Goal: Task Accomplishment & Management: Manage account settings

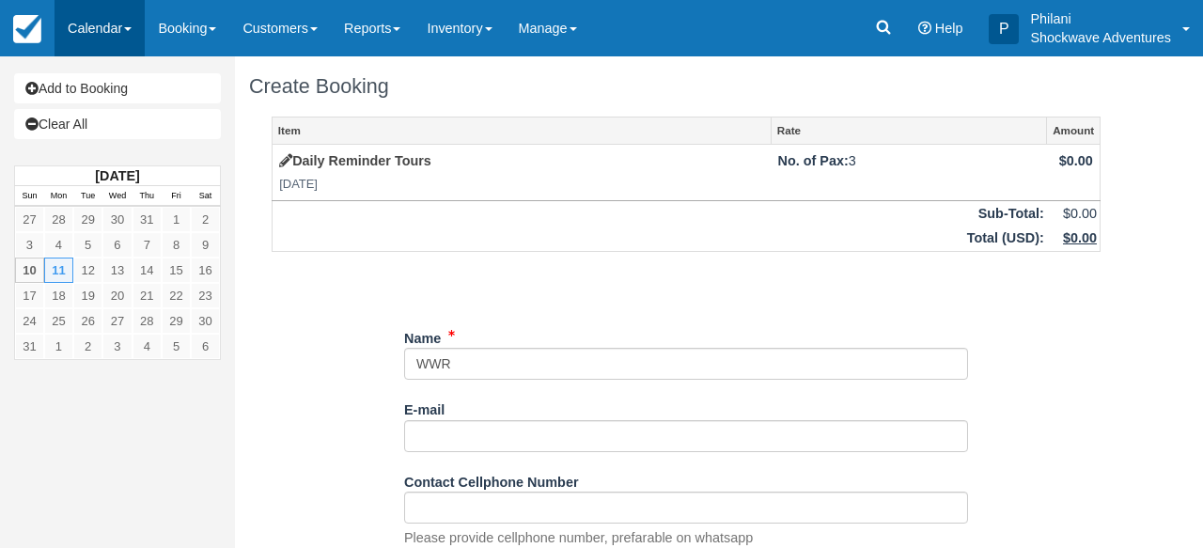
click at [133, 32] on link "Calendar" at bounding box center [100, 28] width 90 height 56
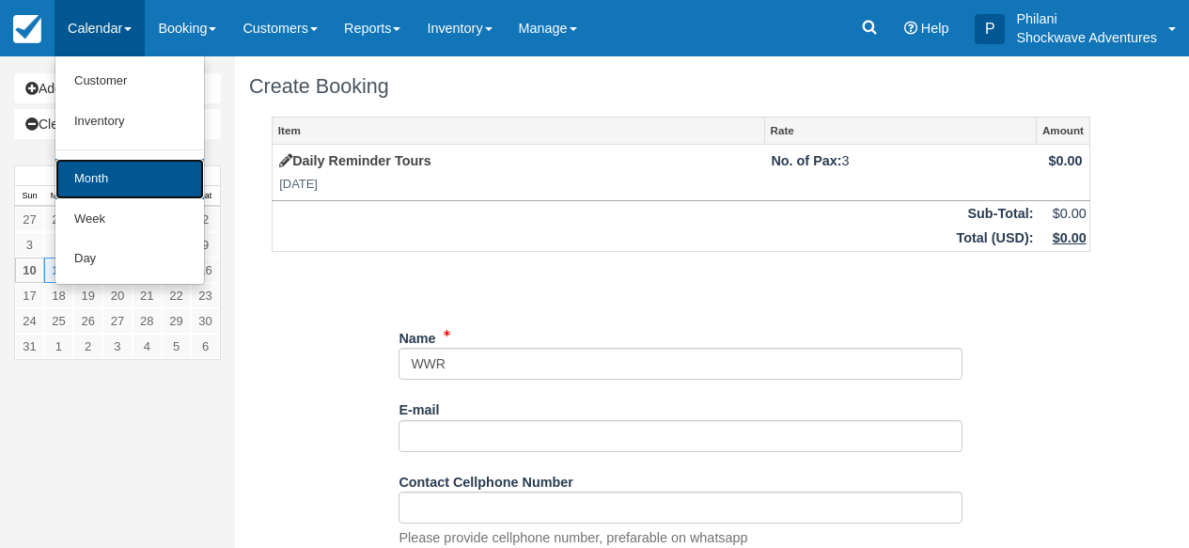
click at [138, 193] on link "Month" at bounding box center [129, 179] width 149 height 40
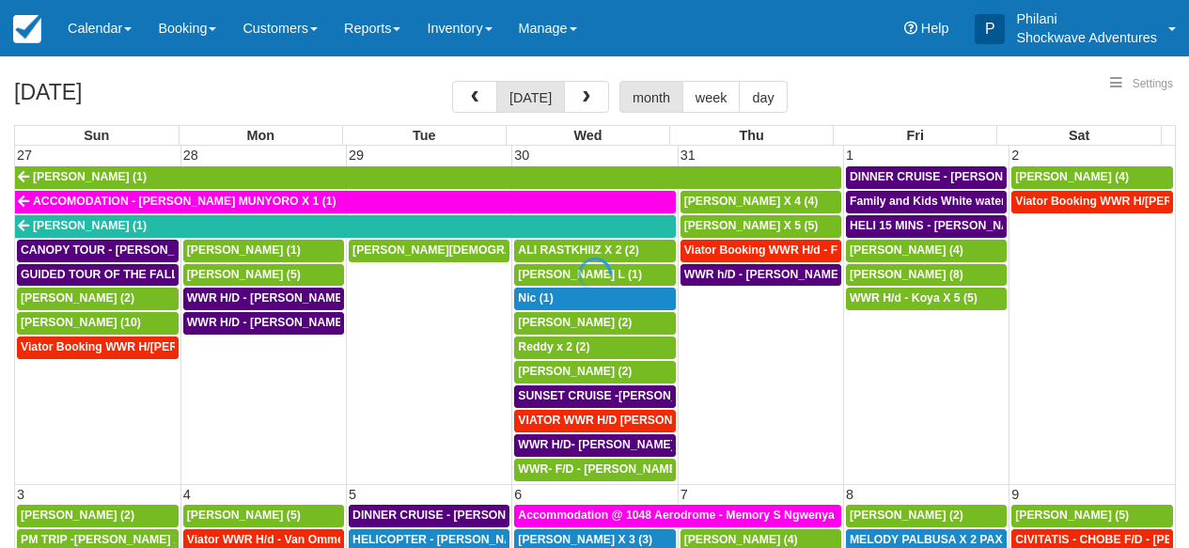
drag, startPoint x: 1171, startPoint y: 230, endPoint x: 1194, endPoint y: 300, distance: 73.4
click at [1175, 389] on div at bounding box center [594, 274] width 1189 height 548
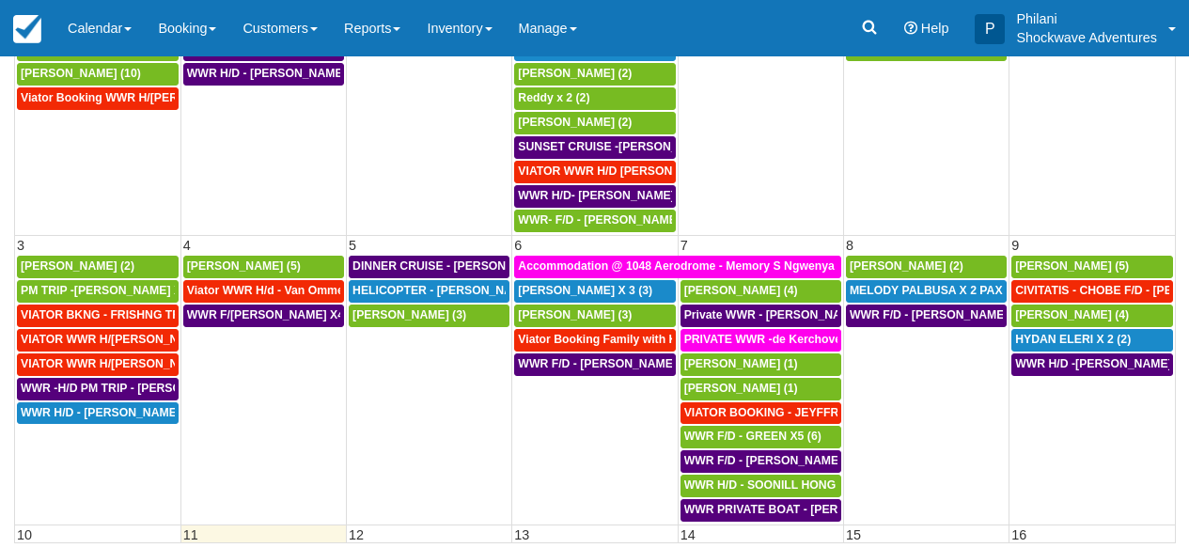
scroll to position [249, 0]
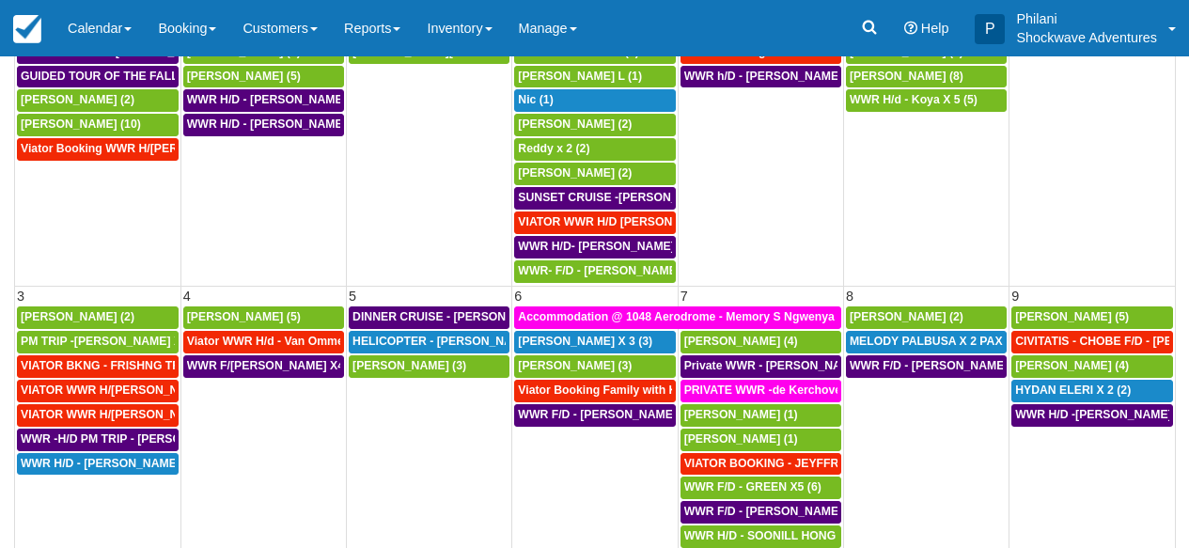
select select
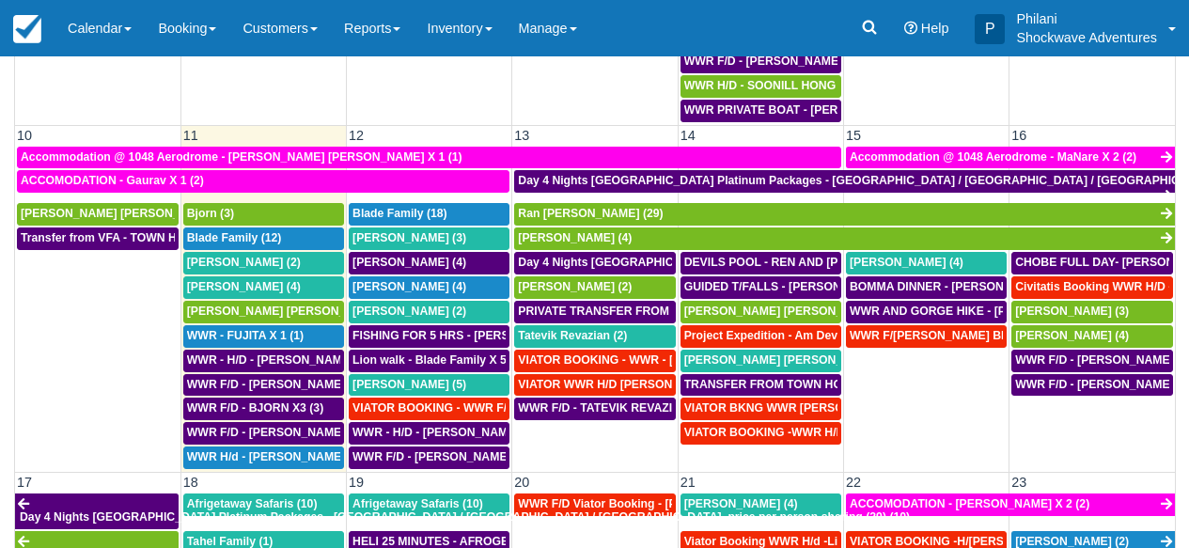
scroll to position [492, 0]
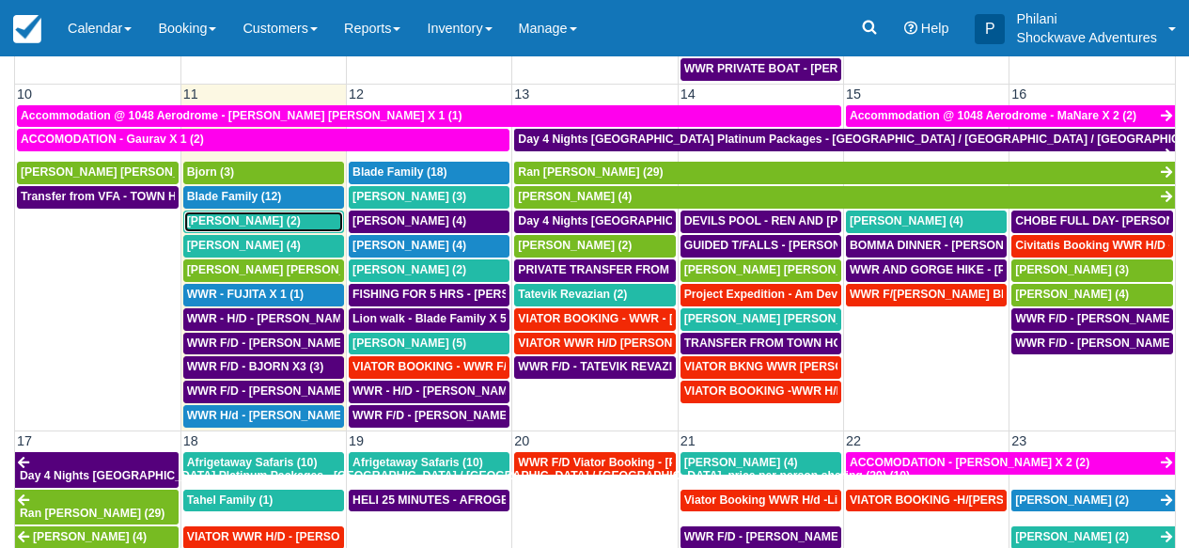
click at [300, 231] on link "[PERSON_NAME] (2)" at bounding box center [263, 222] width 161 height 23
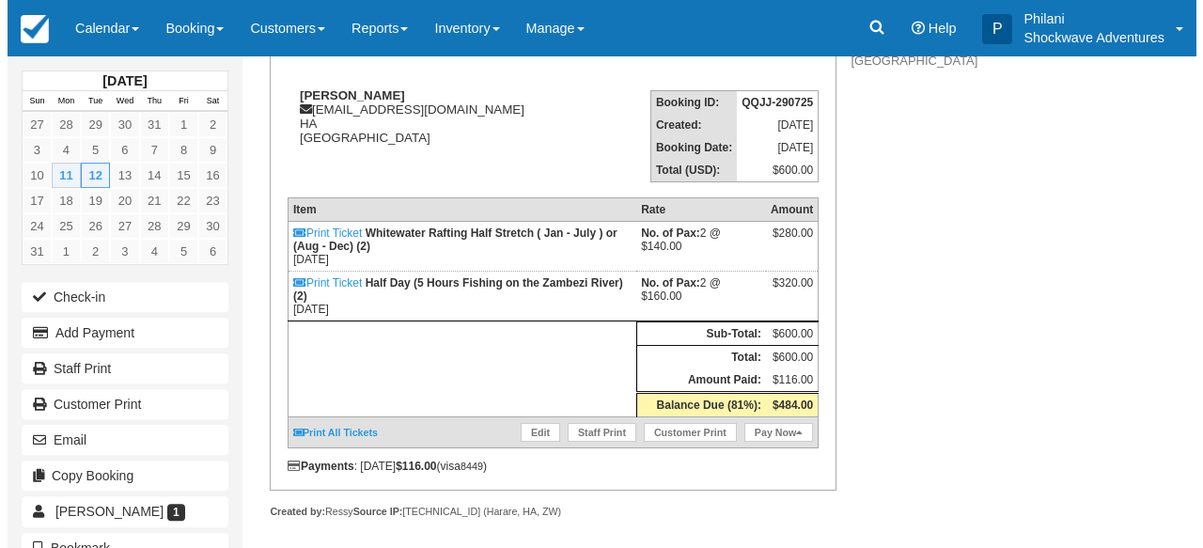
scroll to position [245, 0]
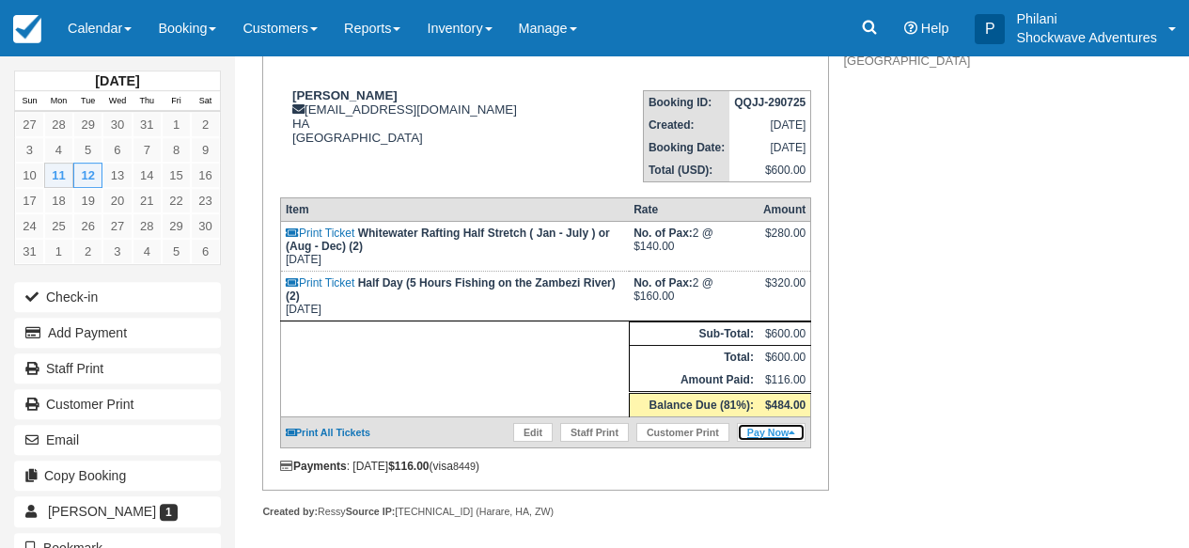
click at [758, 442] on link "Pay Now" at bounding box center [771, 432] width 69 height 19
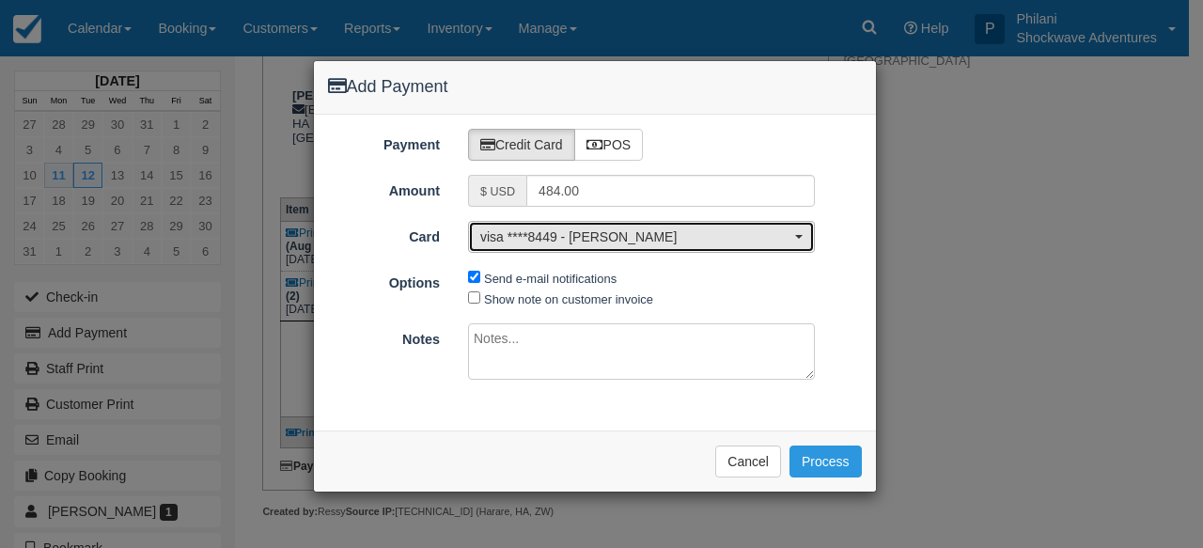
click at [681, 241] on span "visa ****8449 - Christopher Moorman" at bounding box center [635, 237] width 310 height 19
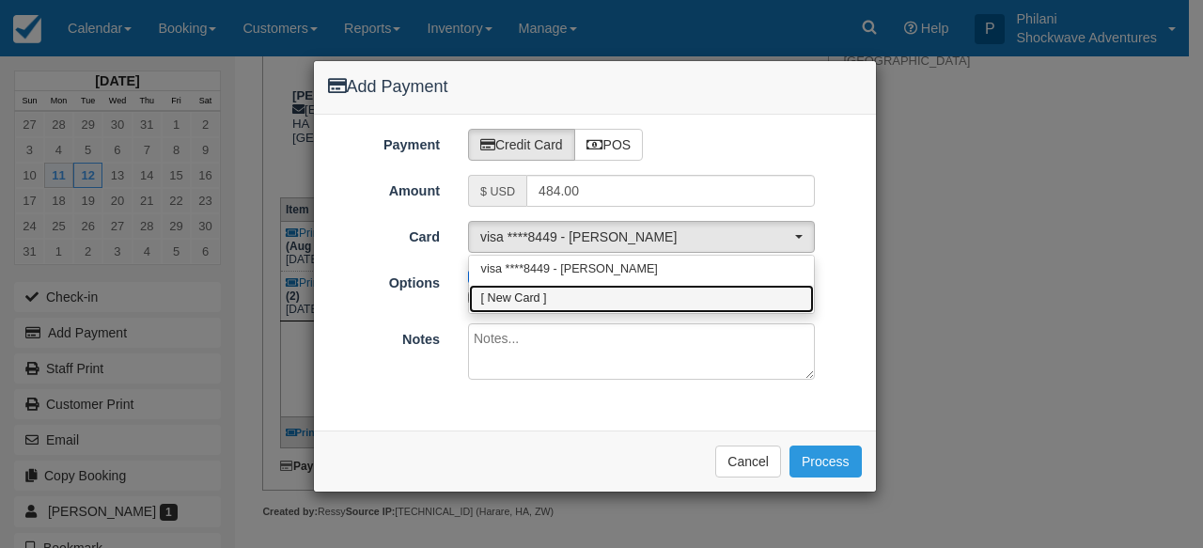
click at [548, 297] on link "[ New Card ]" at bounding box center [641, 299] width 345 height 29
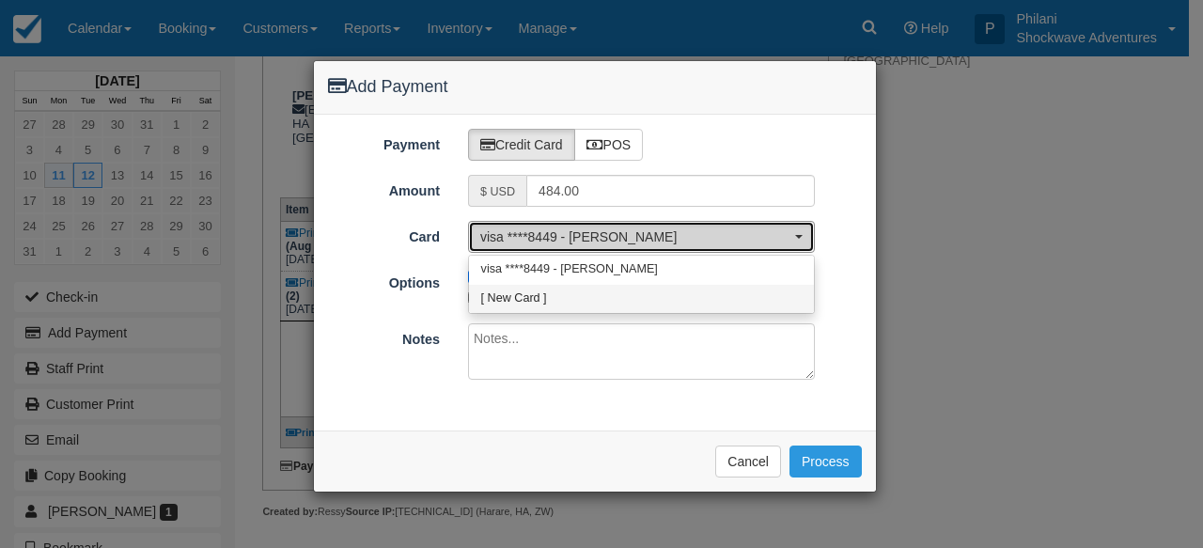
select select "0"
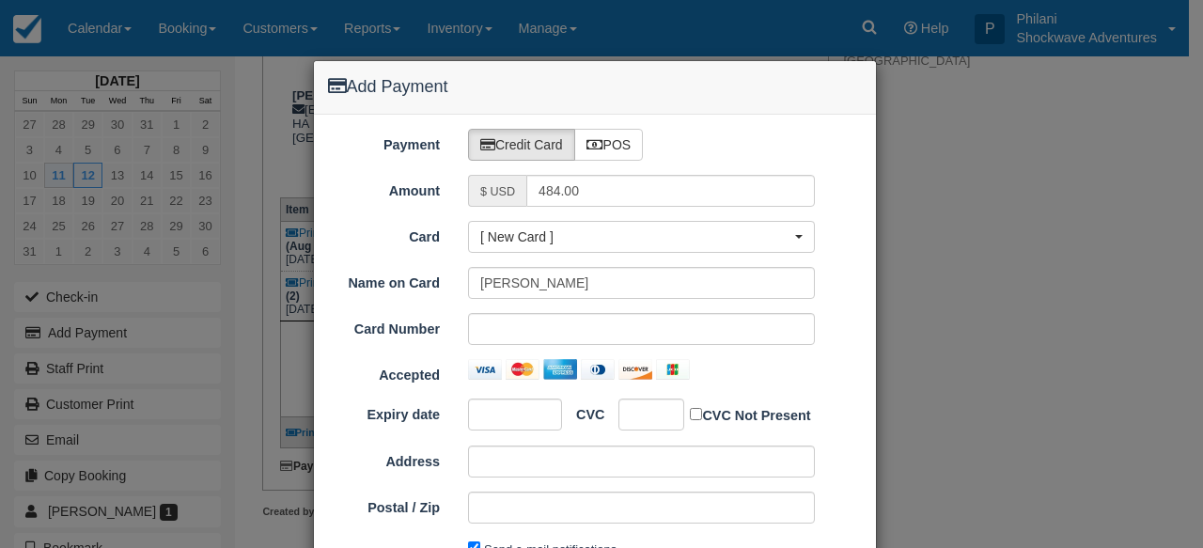
click at [891, 322] on div "Add Payment Payment Credit Card POS Amount $ USD 484.00 Card [ New Card ] visa …" at bounding box center [601, 274] width 1203 height 548
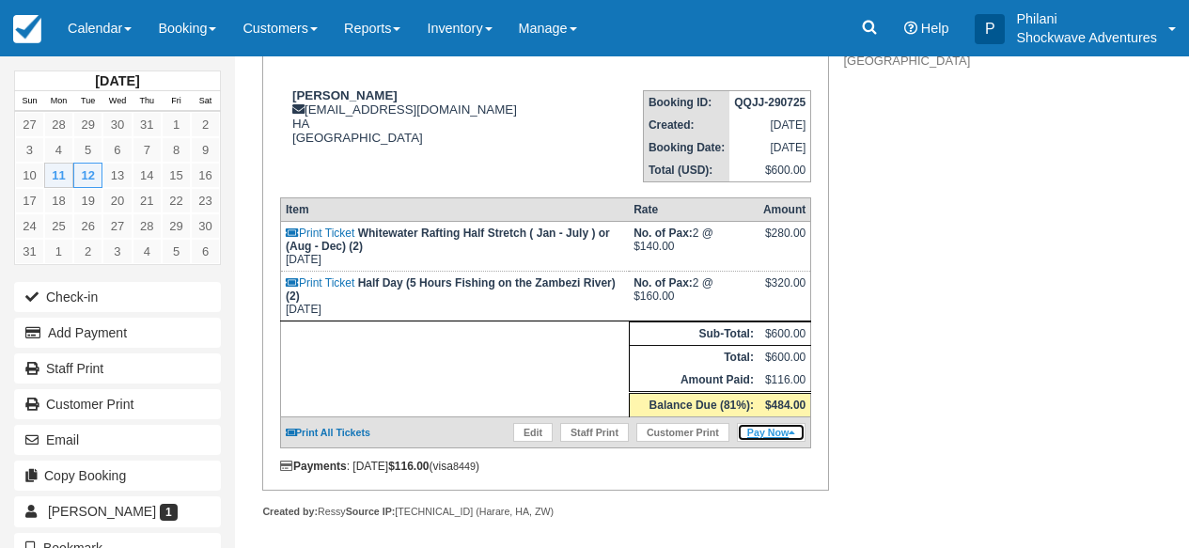
click at [766, 442] on link "Pay Now" at bounding box center [771, 432] width 69 height 19
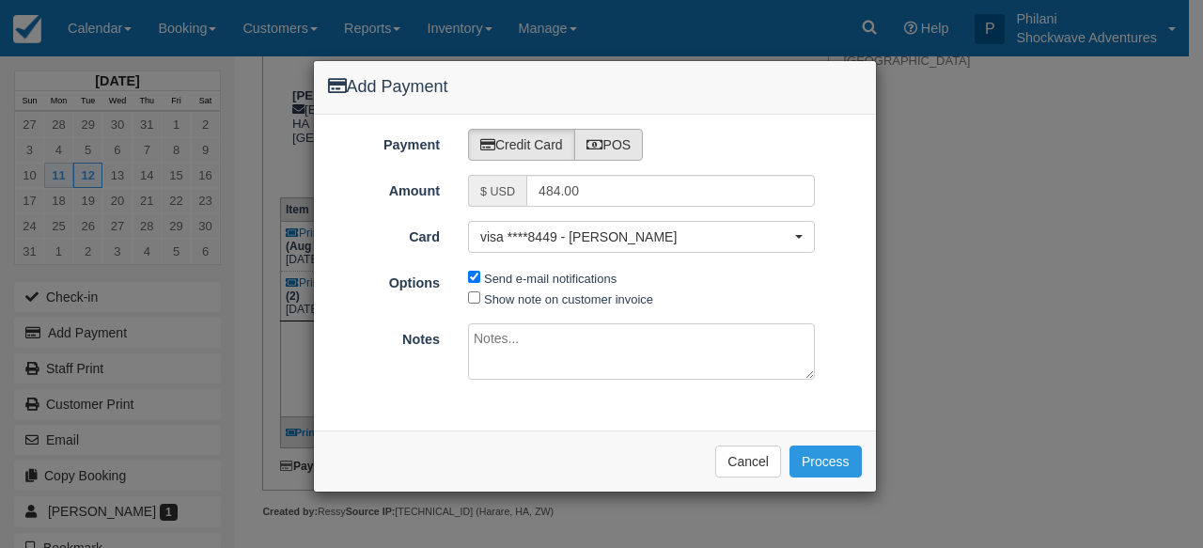
click at [598, 148] on icon at bounding box center [595, 144] width 17 height 13
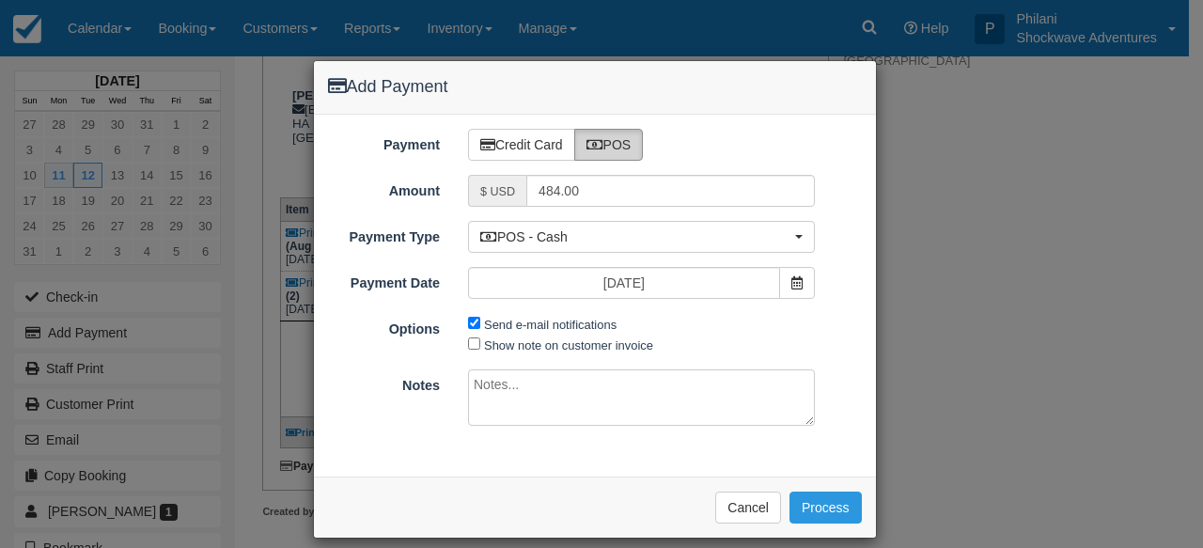
radio input "true"
click at [528, 325] on label "Send e-mail notifications" at bounding box center [550, 325] width 133 height 14
click at [480, 325] on input "Send e-mail notifications" at bounding box center [474, 323] width 12 height 12
checkbox input "false"
click at [526, 343] on label "Show note on customer invoice" at bounding box center [568, 345] width 169 height 14
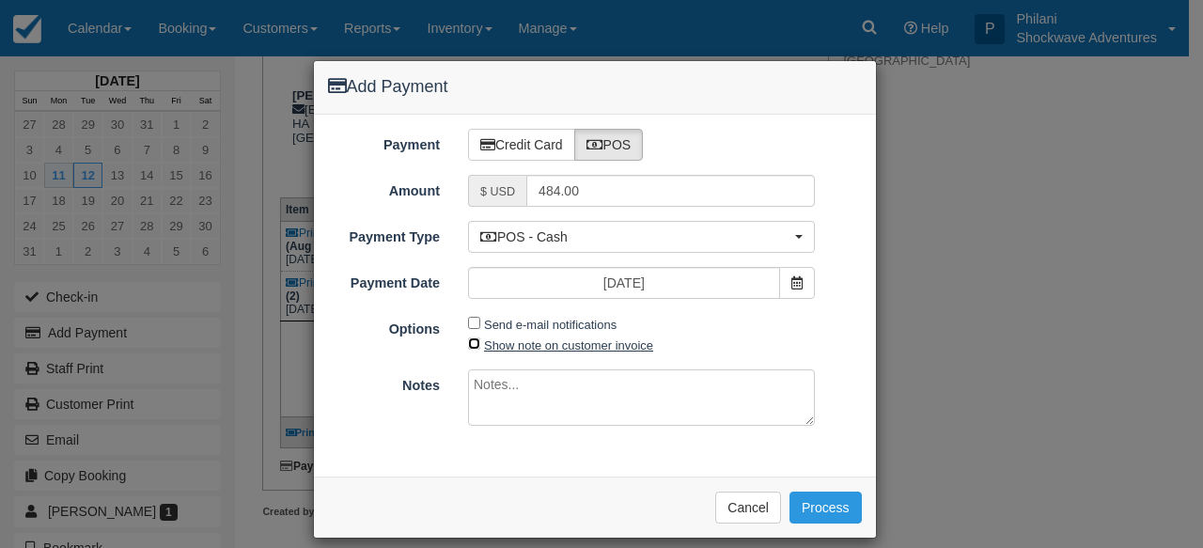
click at [480, 343] on input "Show note on customer invoice" at bounding box center [474, 344] width 12 height 12
checkbox input "true"
click at [517, 394] on textarea at bounding box center [641, 398] width 347 height 56
click at [495, 401] on textarea at bounding box center [641, 398] width 347 height 56
type textarea "PAID ON CBZ"
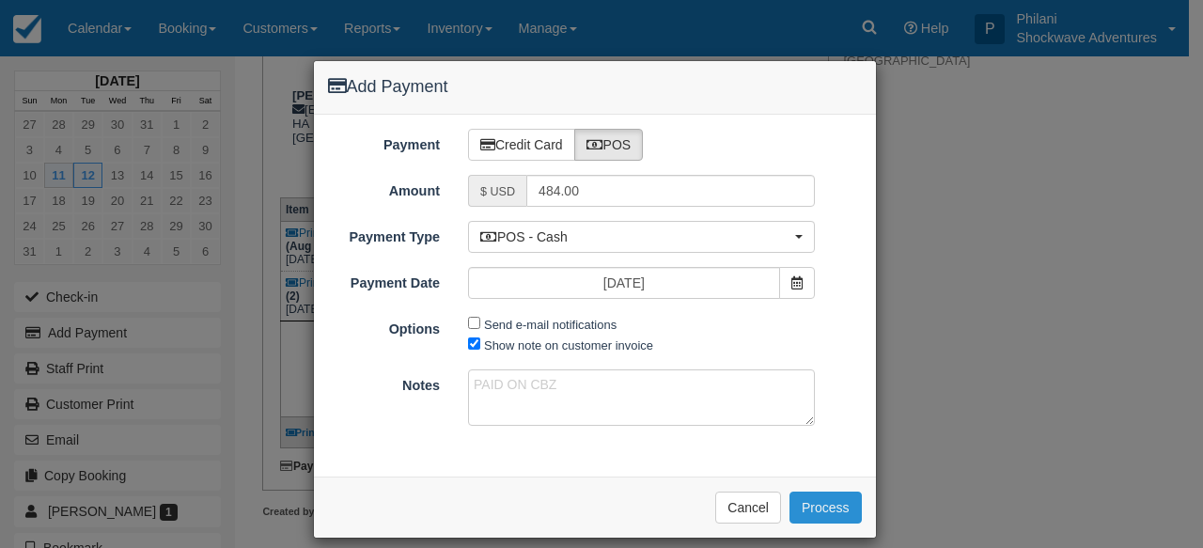
click at [811, 508] on button "Process" at bounding box center [826, 508] width 72 height 32
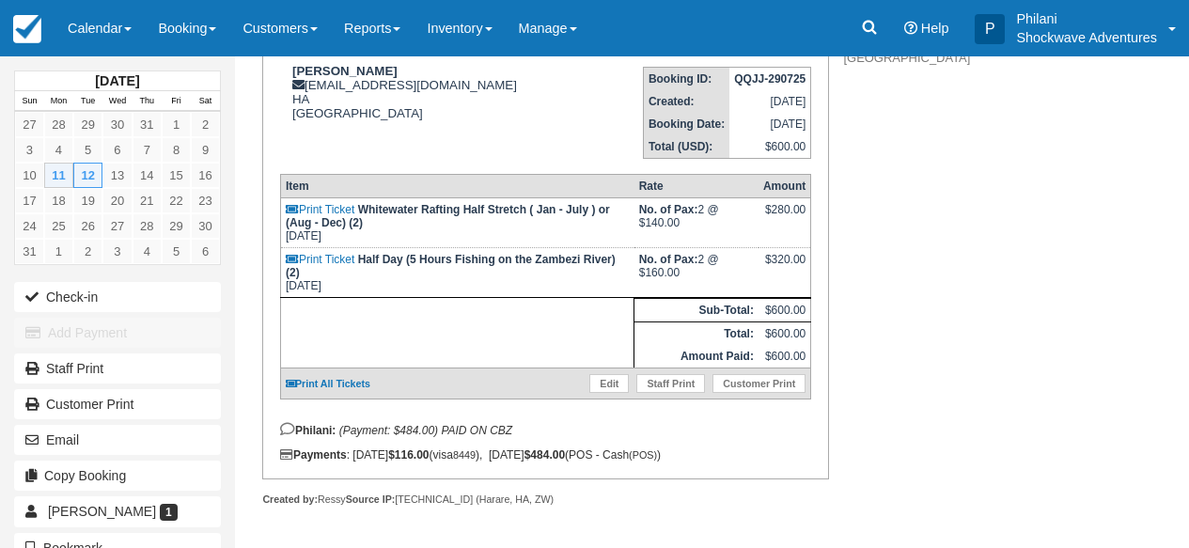
scroll to position [349, 0]
click at [138, 29] on link "Calendar" at bounding box center [100, 28] width 90 height 56
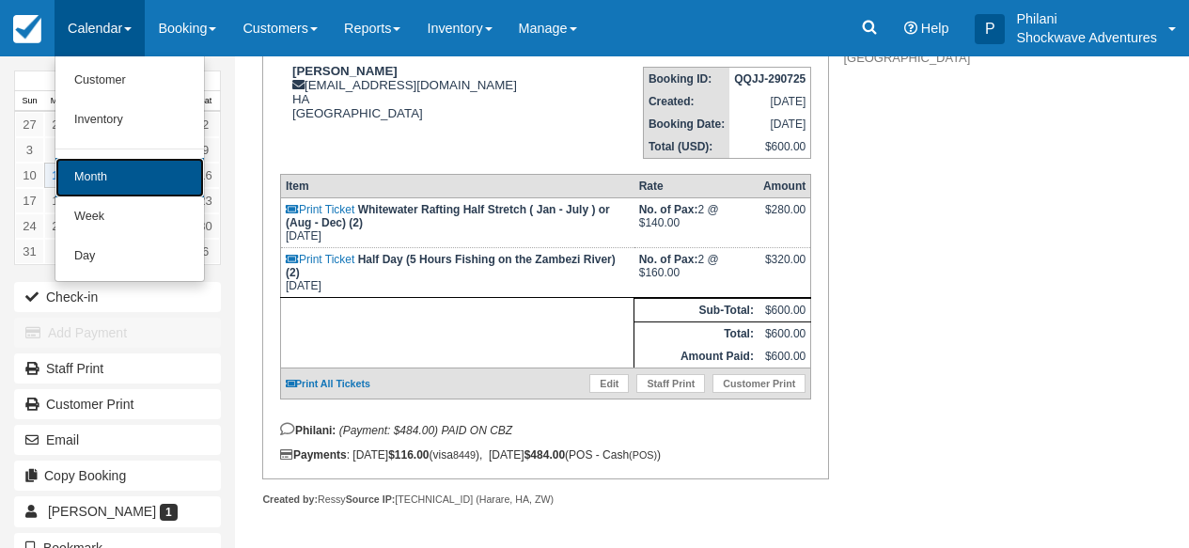
click at [120, 170] on link "Month" at bounding box center [129, 177] width 149 height 39
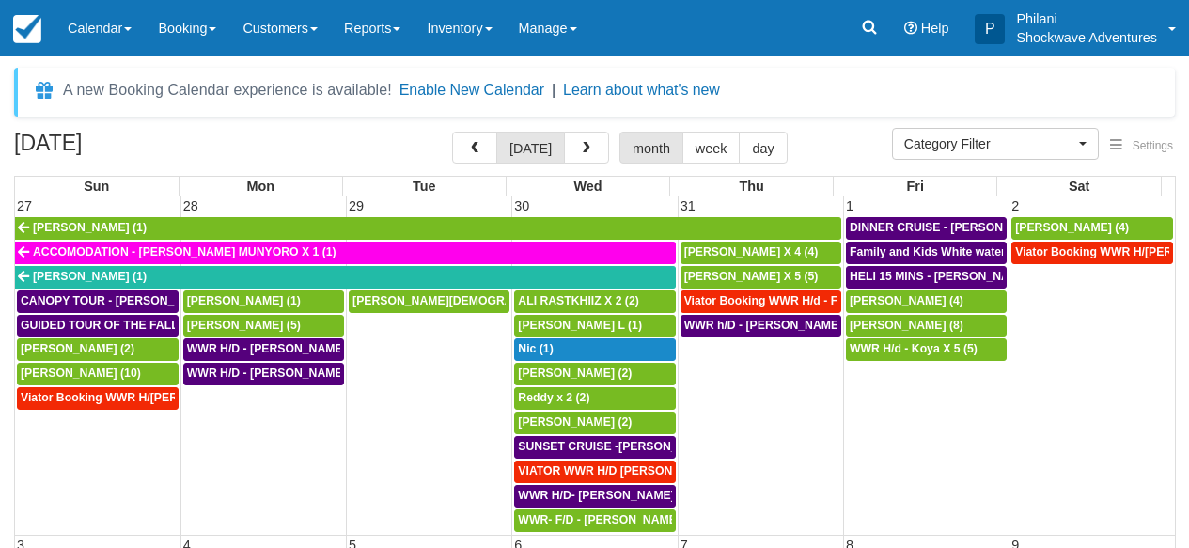
select select
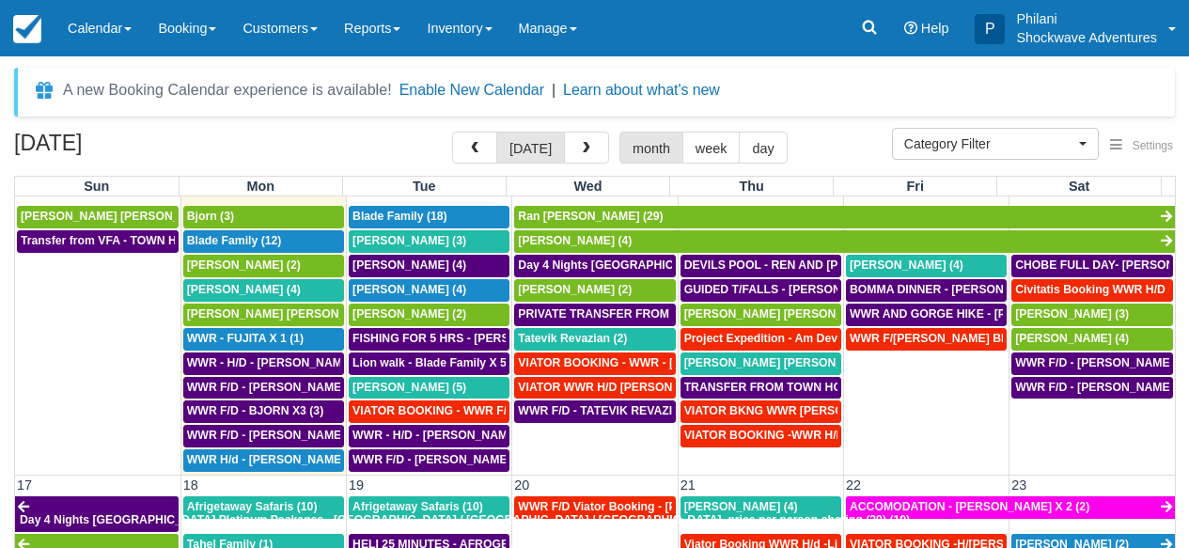
scroll to position [694, 0]
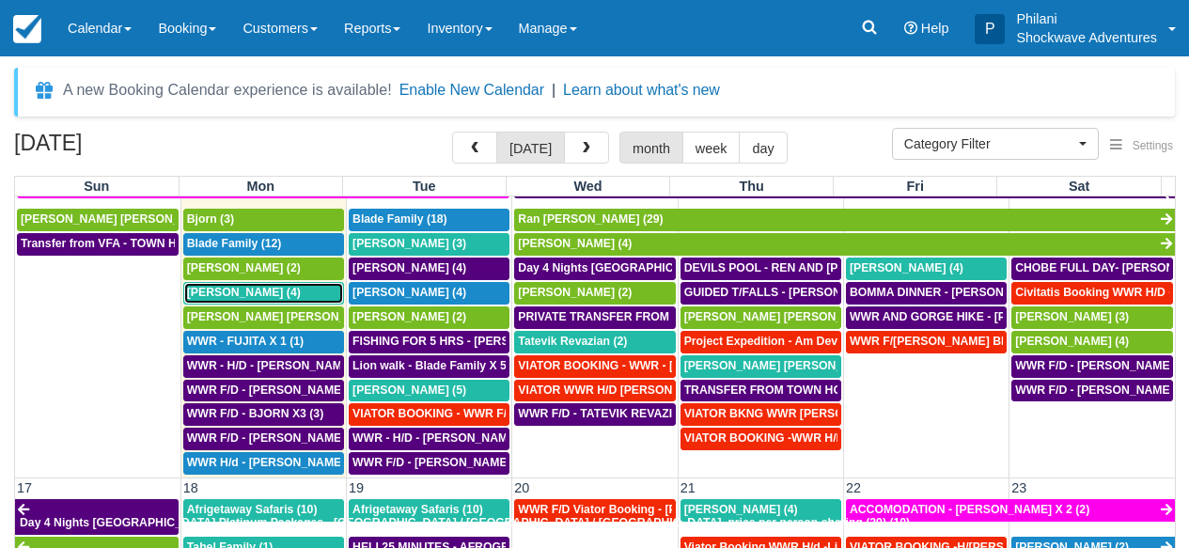
click at [244, 297] on span "Eric Evenhuis (4)" at bounding box center [244, 292] width 114 height 13
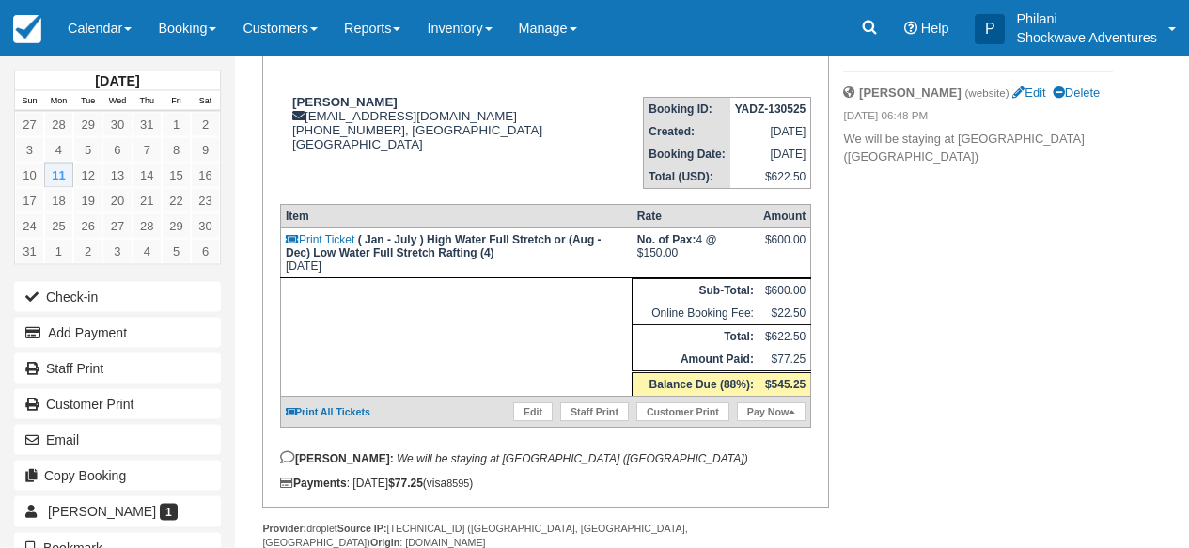
scroll to position [236, 0]
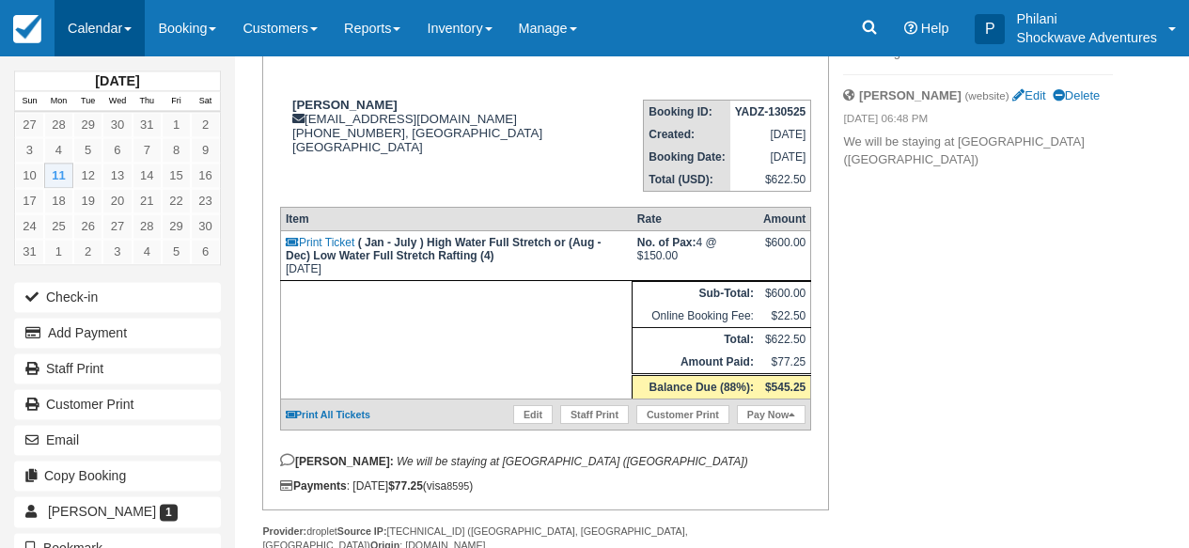
click at [132, 29] on span at bounding box center [128, 29] width 8 height 4
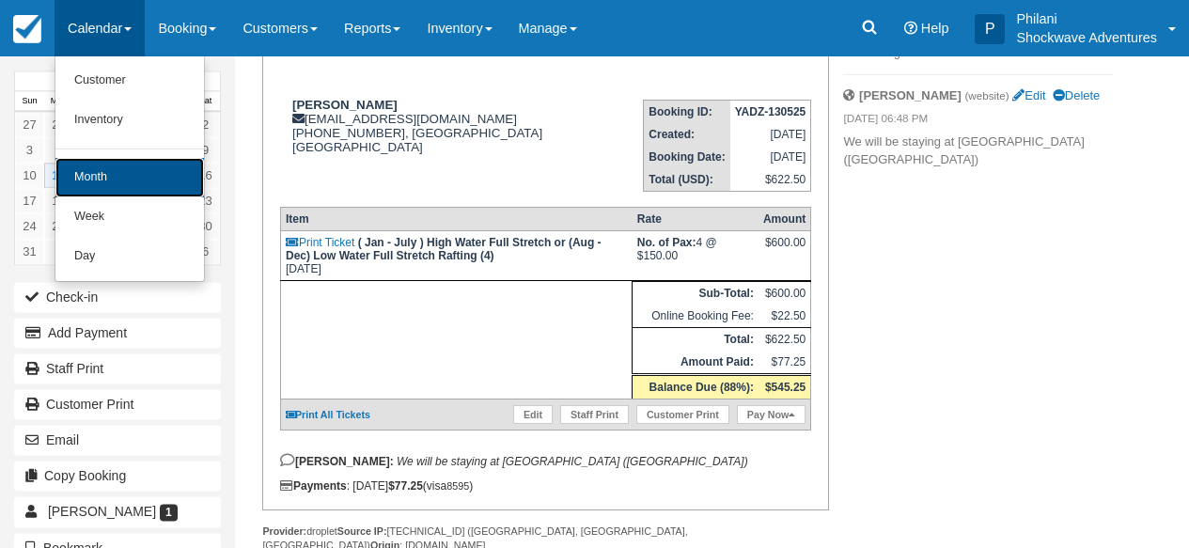
click at [114, 178] on link "Month" at bounding box center [129, 177] width 149 height 39
click at [114, 178] on link "13" at bounding box center [116, 175] width 29 height 25
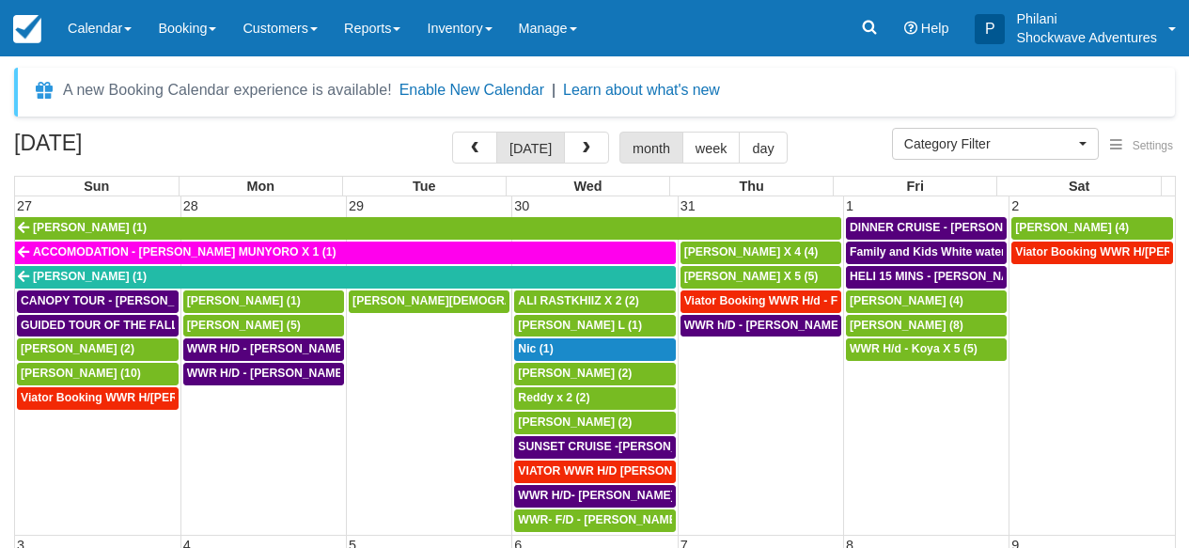
select select
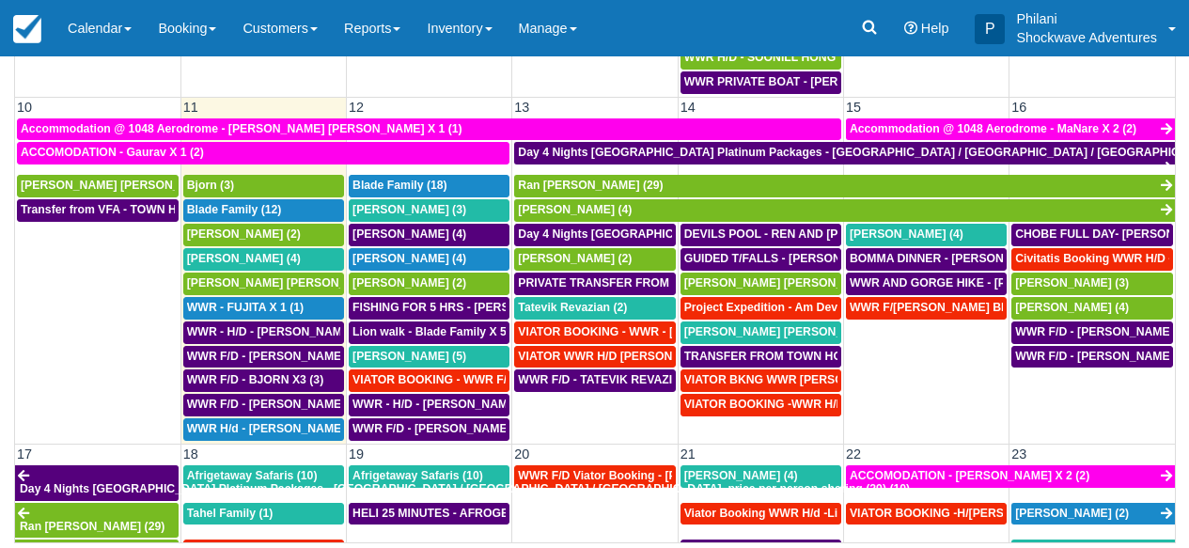
scroll to position [431, 0]
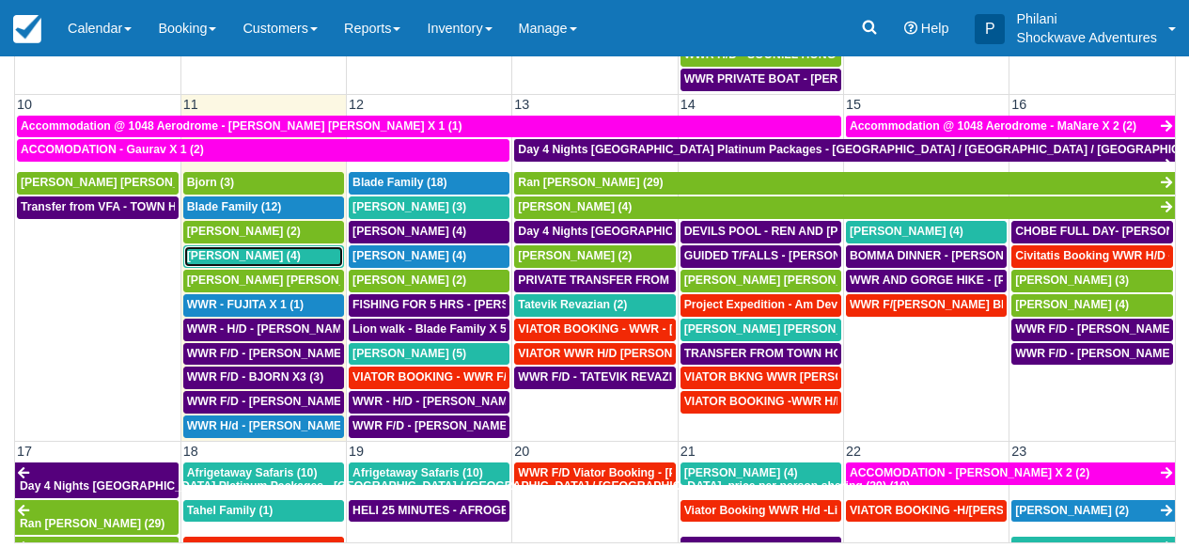
click at [253, 259] on span "[PERSON_NAME] (4)" at bounding box center [244, 255] width 114 height 13
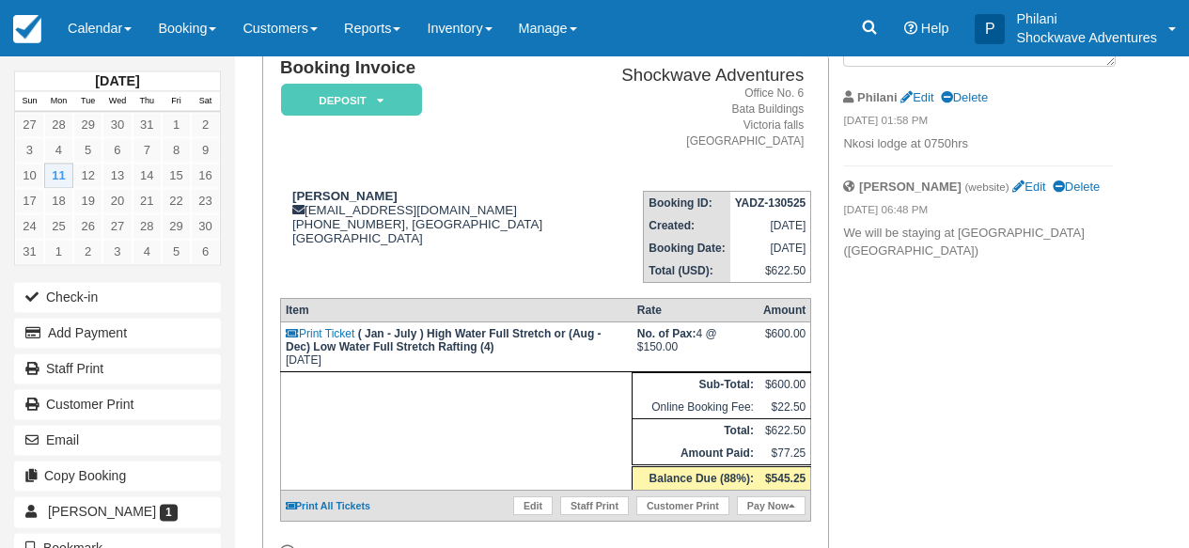
scroll to position [152, 0]
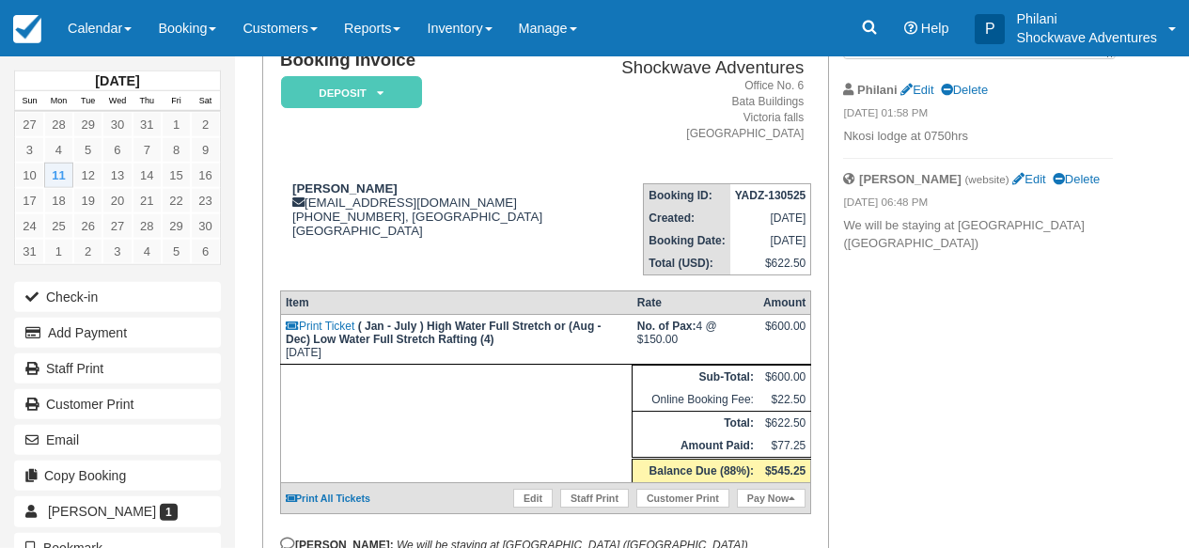
drag, startPoint x: 1198, startPoint y: 284, endPoint x: 1183, endPoint y: 390, distance: 107.3
click at [1183, 390] on div "August 2025 Sun Mon Tue Wed Thu Fri Sat 27 28 29 30 31 1 2 3 4 5 6 7 8 9 10 11 …" at bounding box center [594, 150] width 1189 height 492
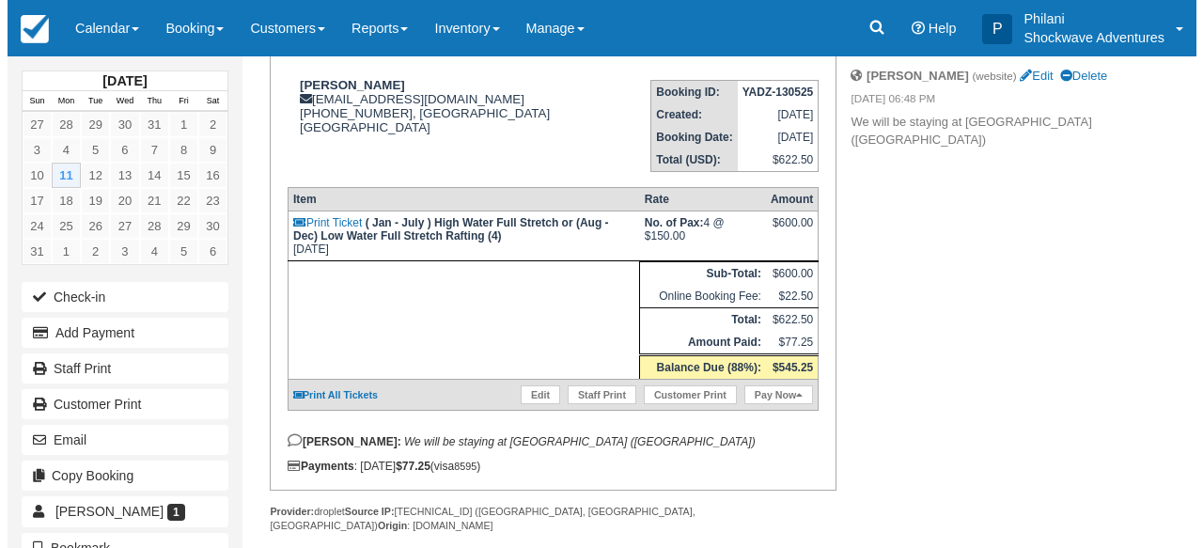
scroll to position [258, 0]
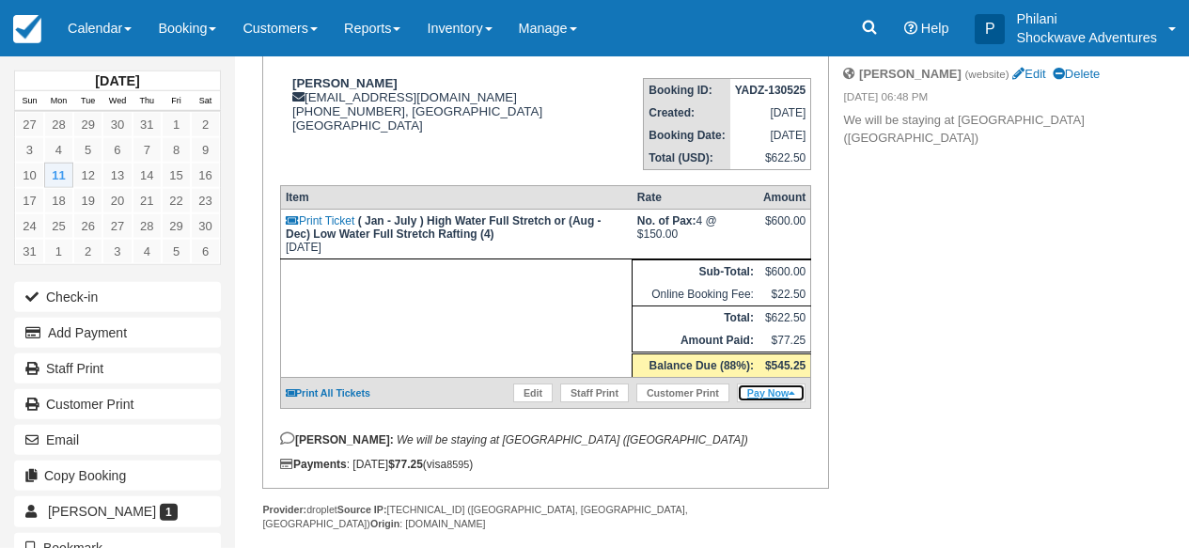
click at [776, 402] on link "Pay Now" at bounding box center [771, 393] width 69 height 19
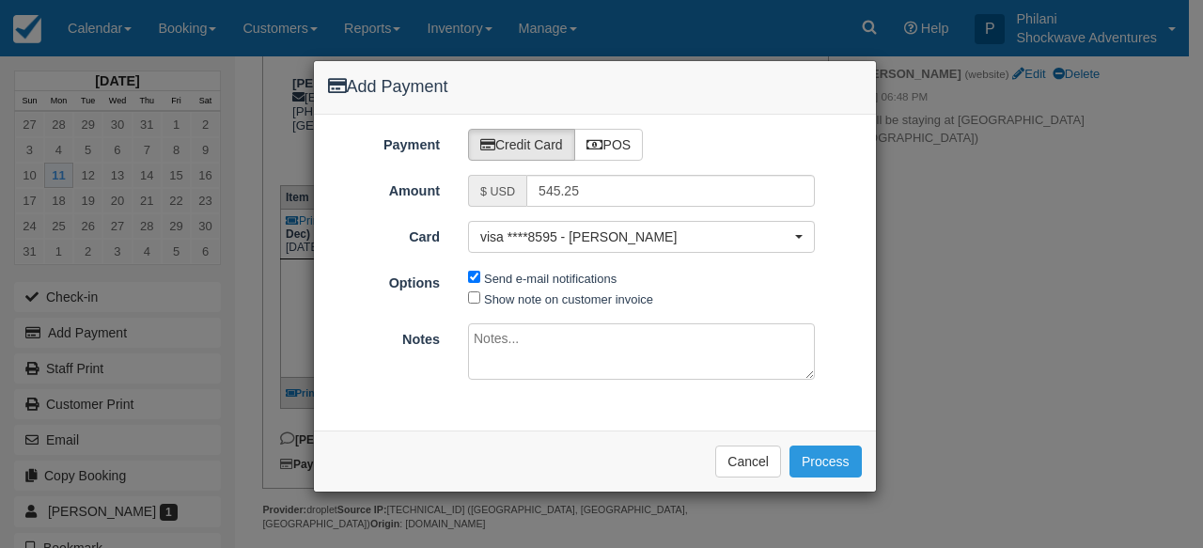
click at [557, 307] on span "Show note on customer invoice" at bounding box center [641, 299] width 347 height 22
click at [547, 304] on label "Show note on customer invoice" at bounding box center [568, 299] width 169 height 14
click at [480, 304] on input "Show note on customer invoice" at bounding box center [474, 297] width 12 height 12
checkbox input "true"
click at [566, 331] on textarea at bounding box center [641, 351] width 347 height 56
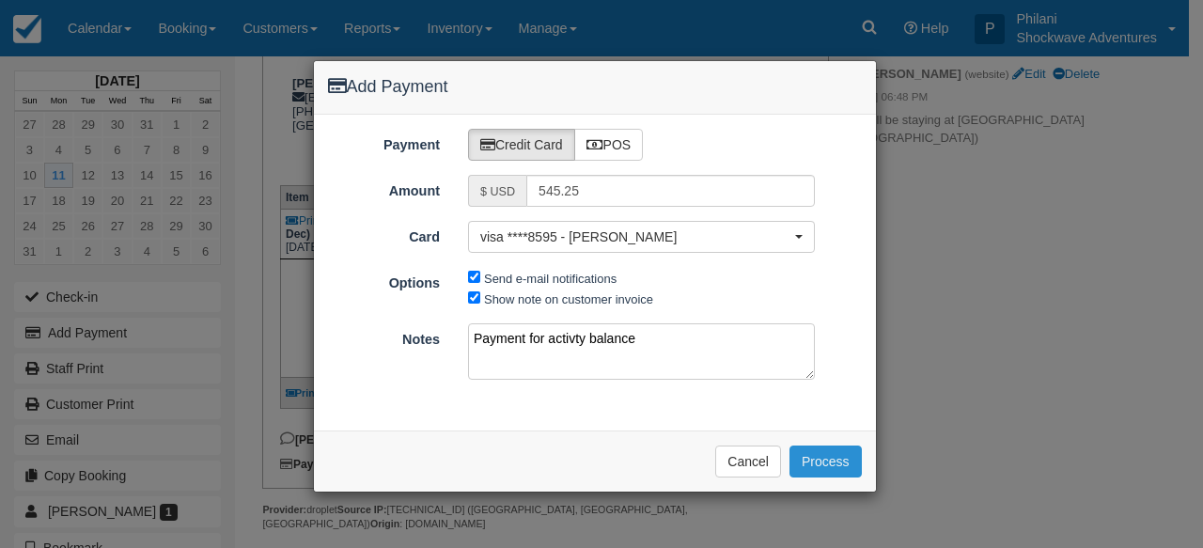
type textarea "Payment for activty balance"
click at [843, 456] on button "Process" at bounding box center [826, 462] width 72 height 32
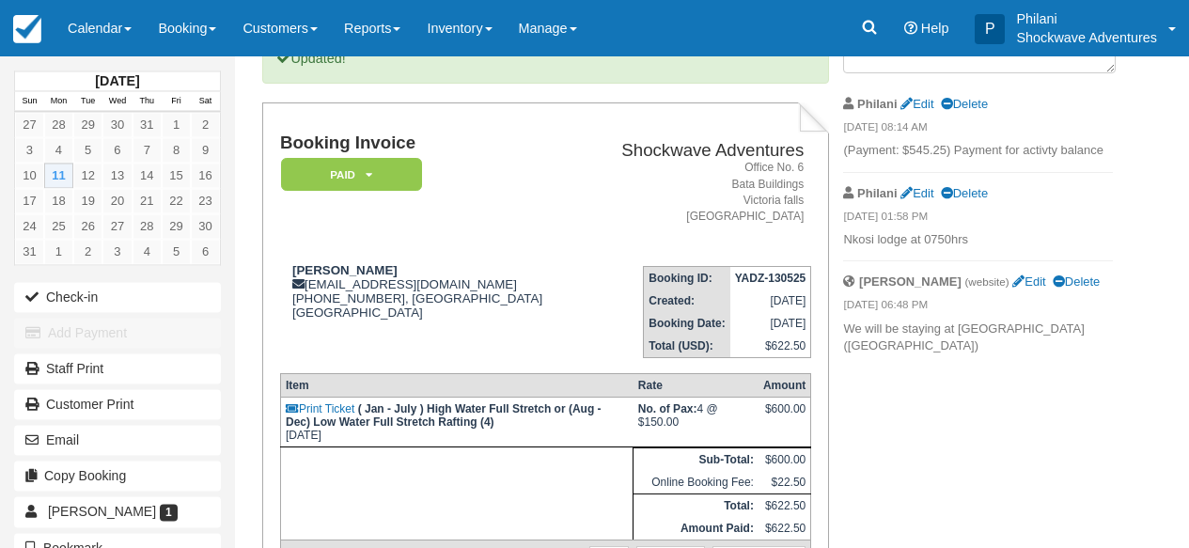
scroll to position [139, 0]
click at [116, 20] on link "Calendar" at bounding box center [100, 28] width 90 height 56
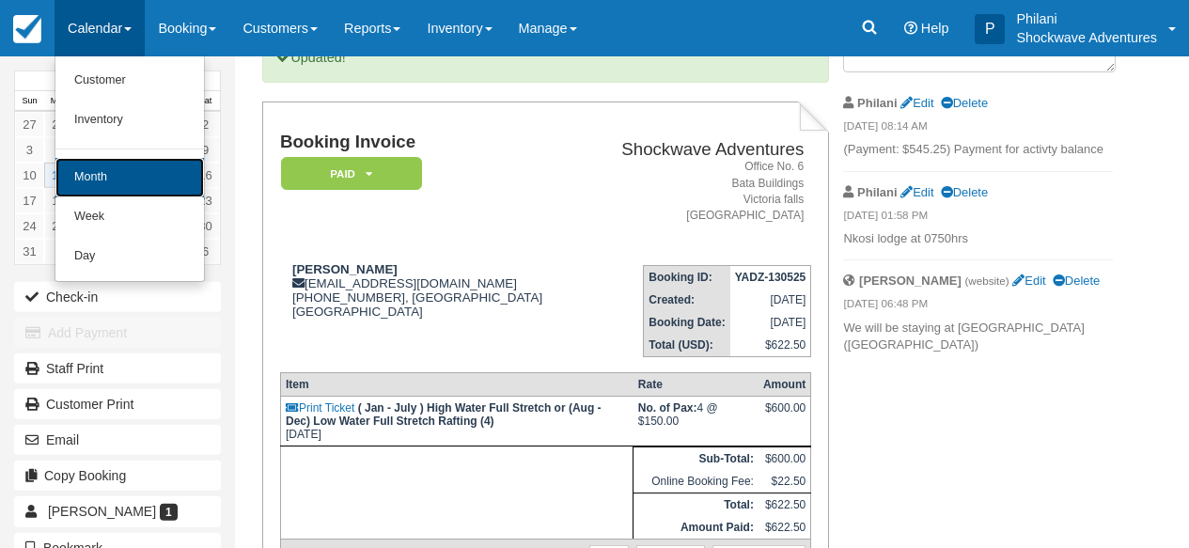
click at [164, 173] on link "Month" at bounding box center [129, 177] width 149 height 39
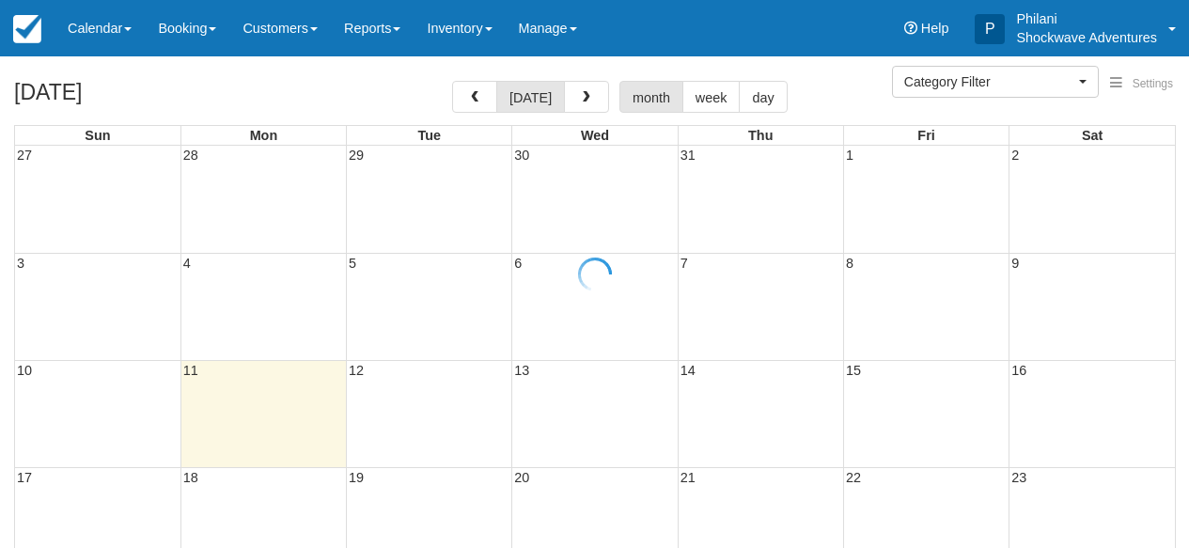
select select
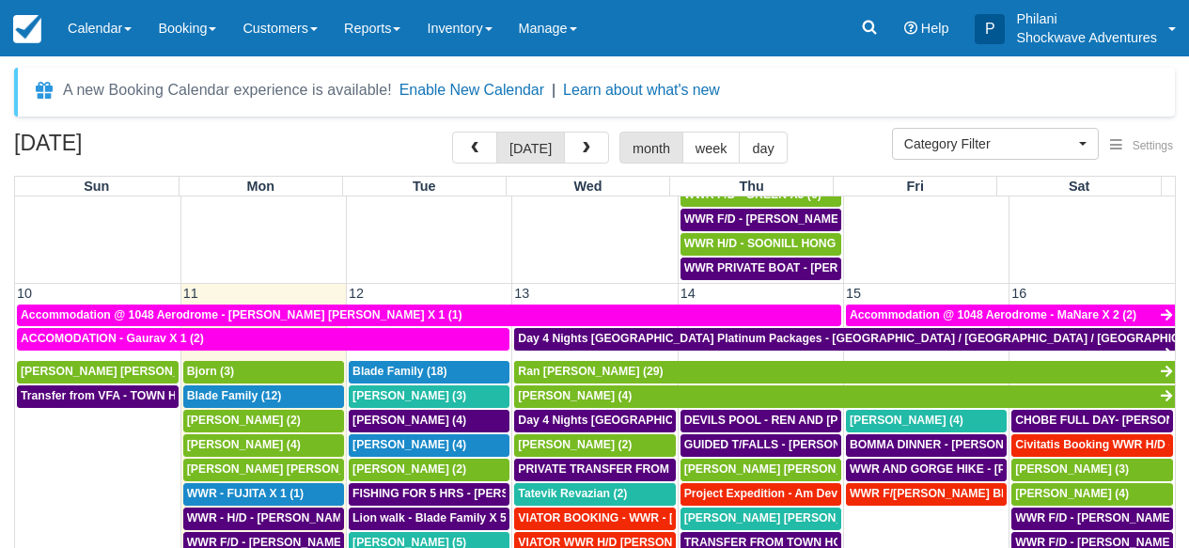
scroll to position [626, 0]
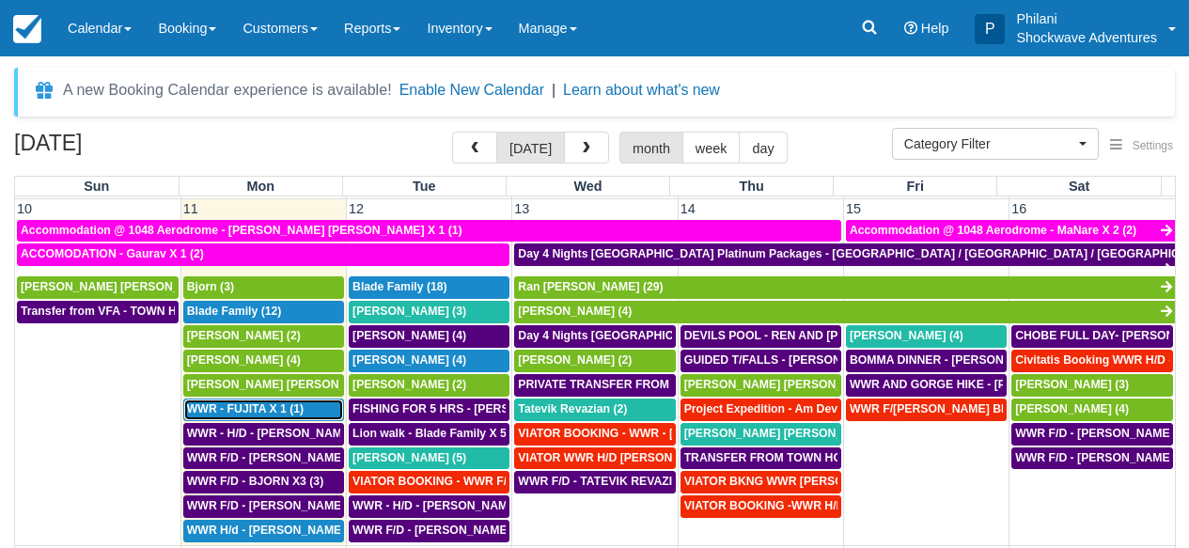
click at [230, 412] on span "WWR - FUJITA X 1 (1)" at bounding box center [245, 408] width 117 height 13
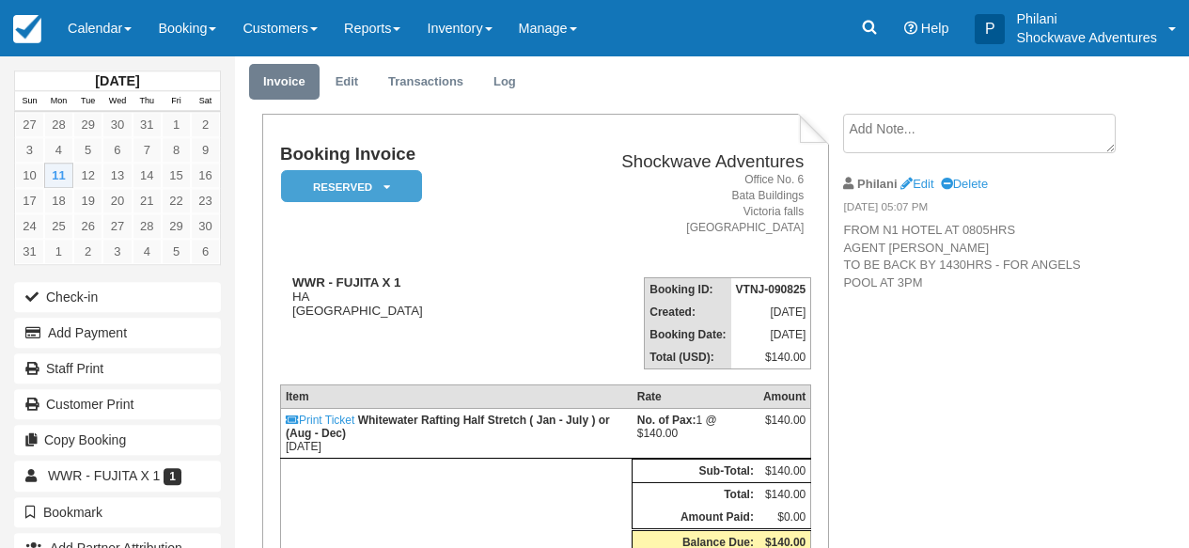
scroll to position [75, 0]
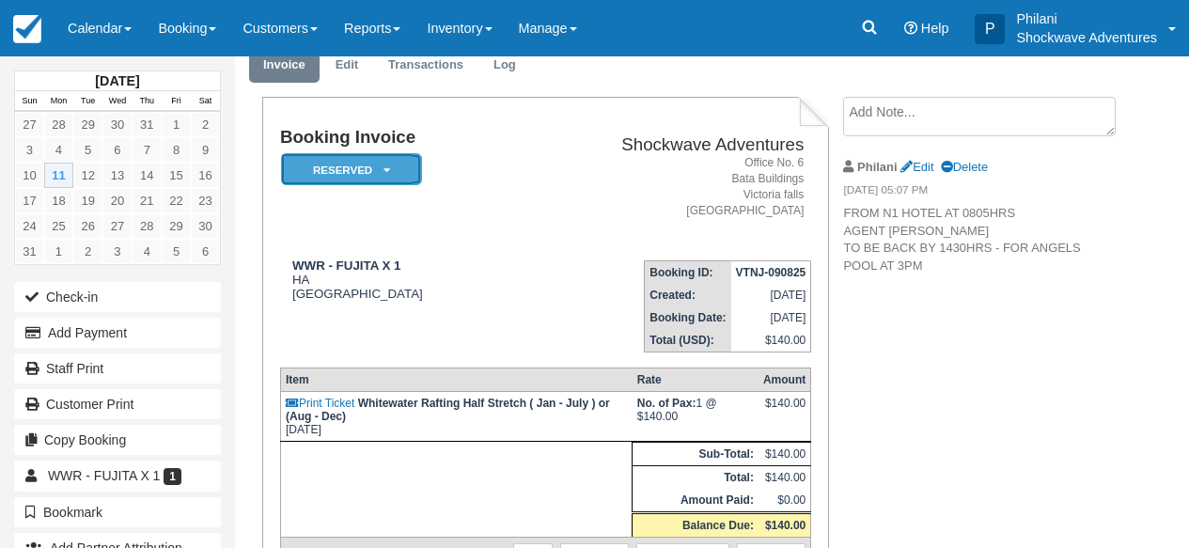
click at [350, 173] on em "Reserved" at bounding box center [351, 169] width 141 height 33
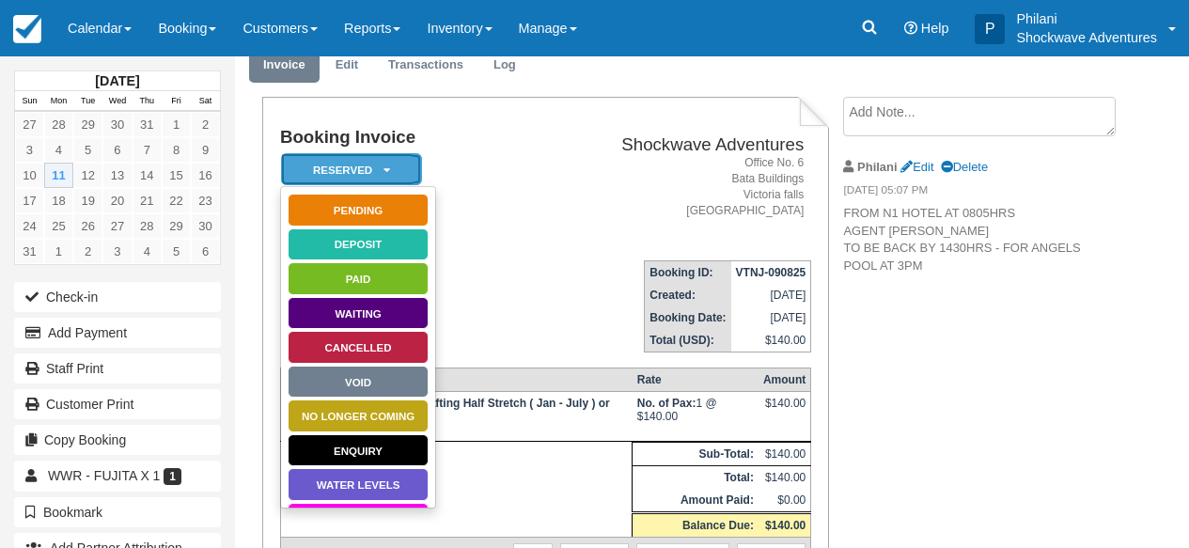
scroll to position [0, 0]
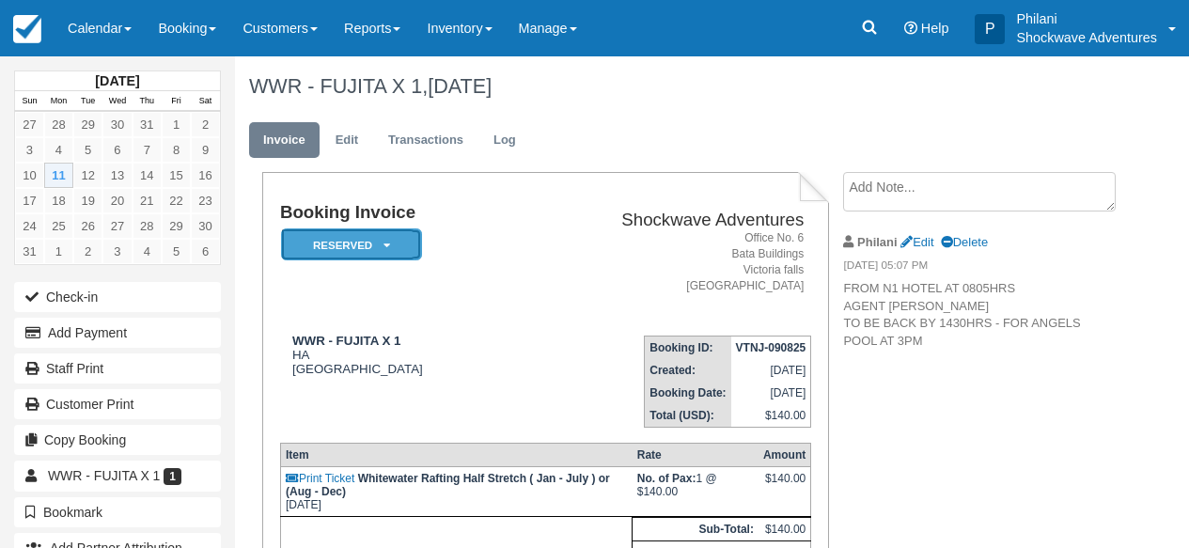
click at [384, 255] on em "Reserved" at bounding box center [351, 244] width 141 height 33
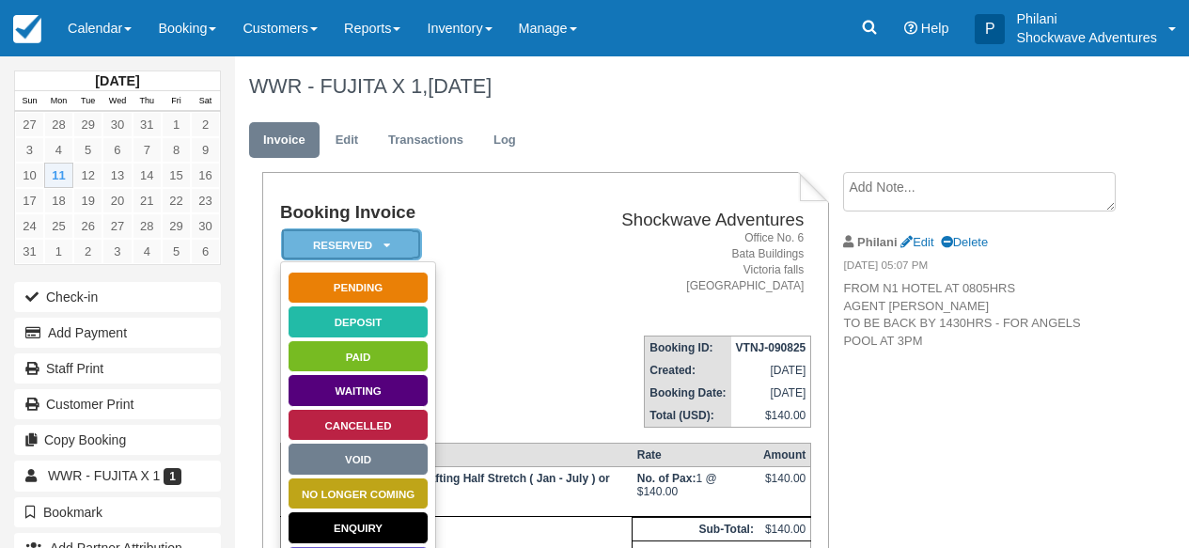
scroll to position [239, 0]
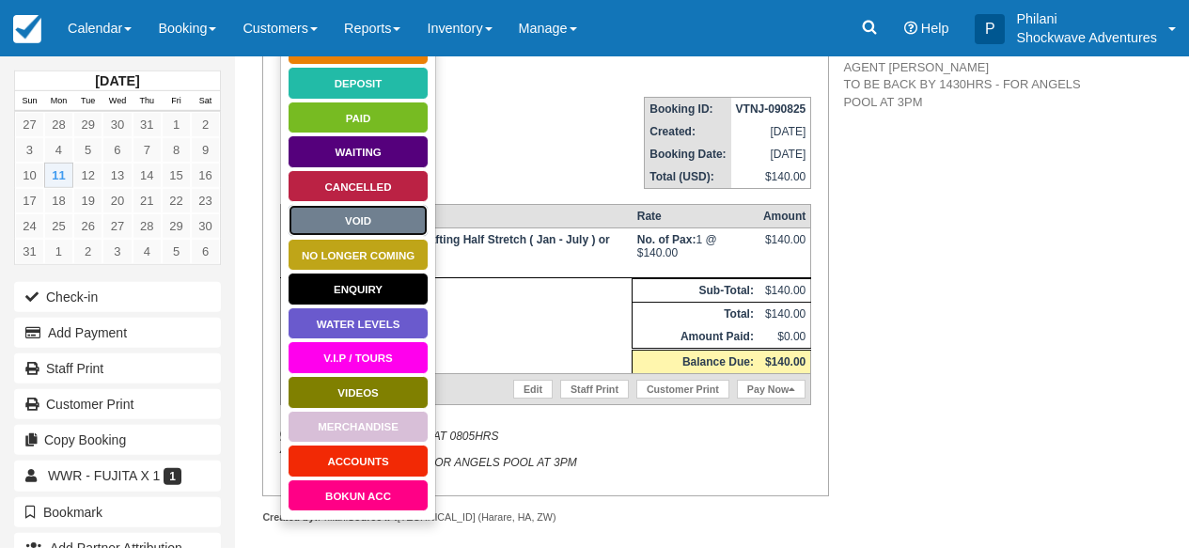
click at [354, 230] on link "Void" at bounding box center [358, 220] width 141 height 33
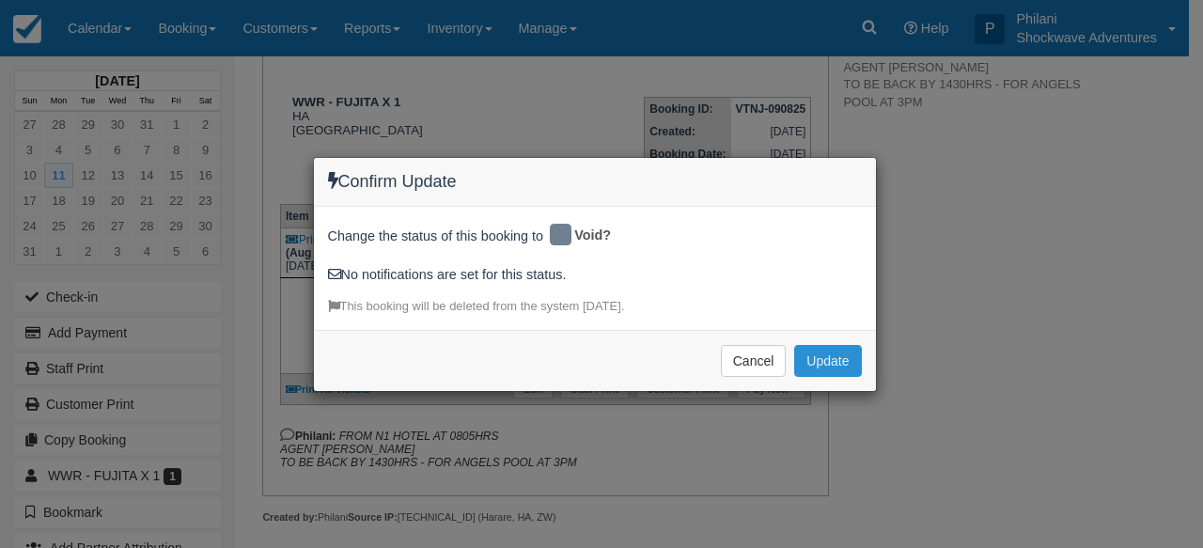
click at [822, 370] on button "Update" at bounding box center [827, 361] width 67 height 32
click at [822, 370] on div "Cancel Update Please wait" at bounding box center [595, 360] width 562 height 61
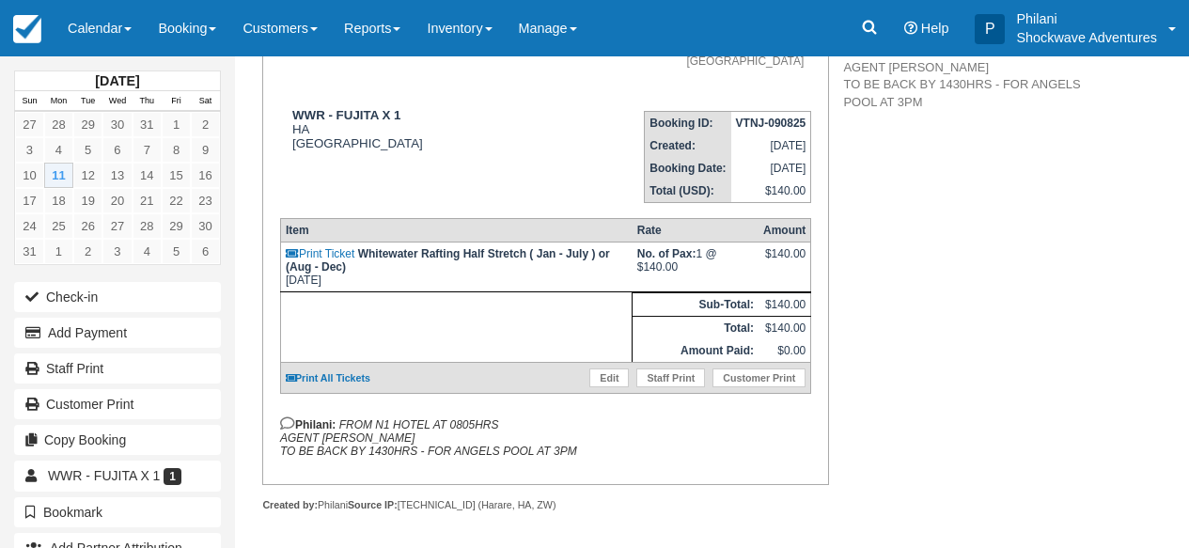
scroll to position [212, 0]
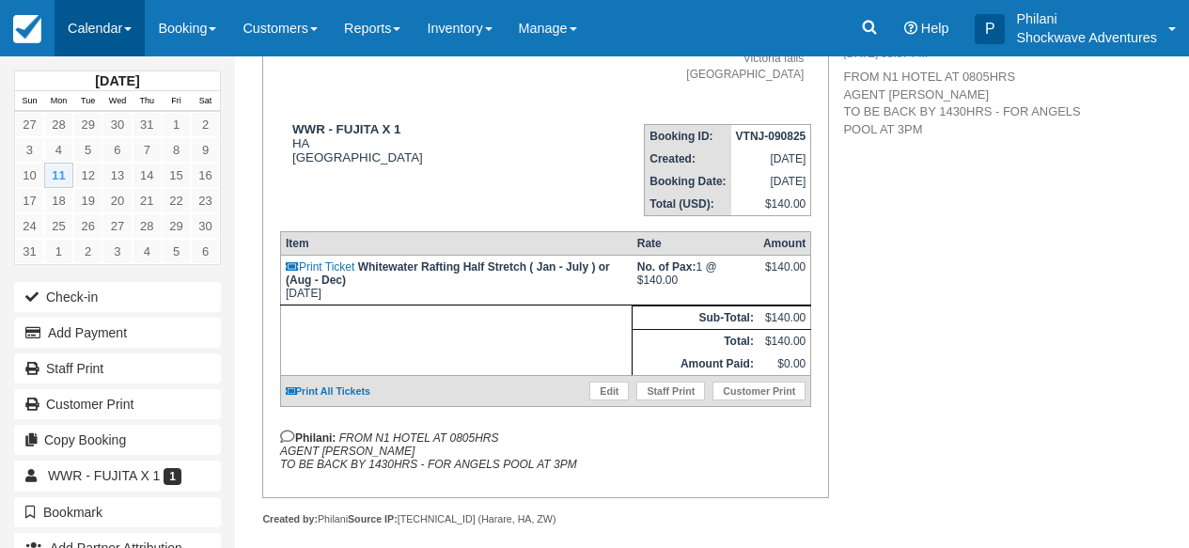
click at [101, 28] on link "Calendar" at bounding box center [100, 28] width 90 height 56
click at [102, 31] on link "Calendar" at bounding box center [100, 28] width 90 height 56
click at [106, 33] on link "Calendar" at bounding box center [100, 28] width 90 height 56
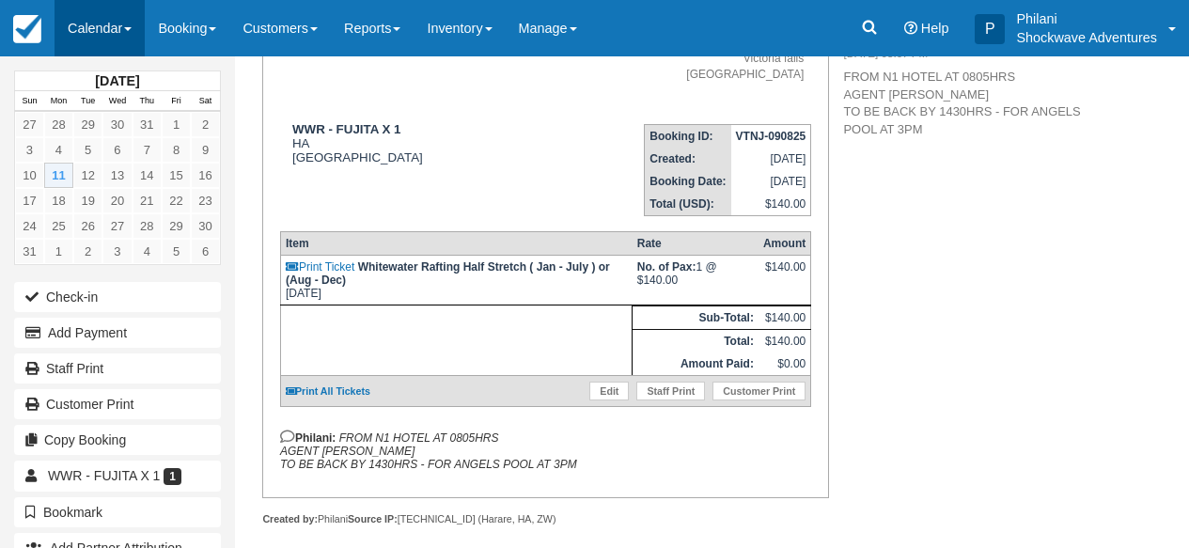
click at [106, 33] on link "Calendar" at bounding box center [100, 28] width 90 height 56
click at [118, 24] on link "Calendar" at bounding box center [100, 28] width 90 height 56
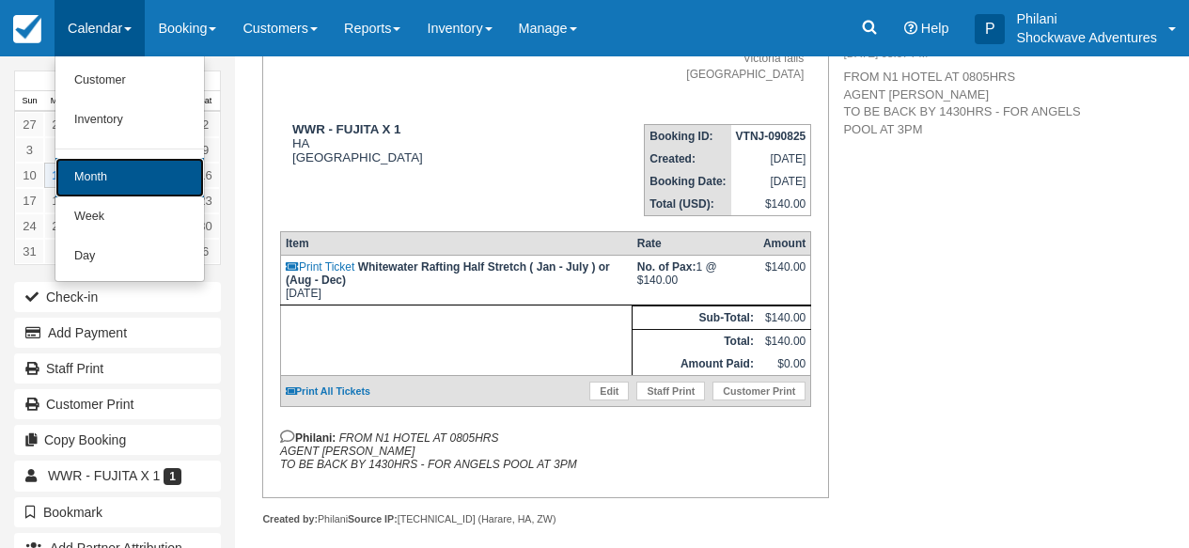
click at [95, 171] on link "Month" at bounding box center [129, 177] width 149 height 39
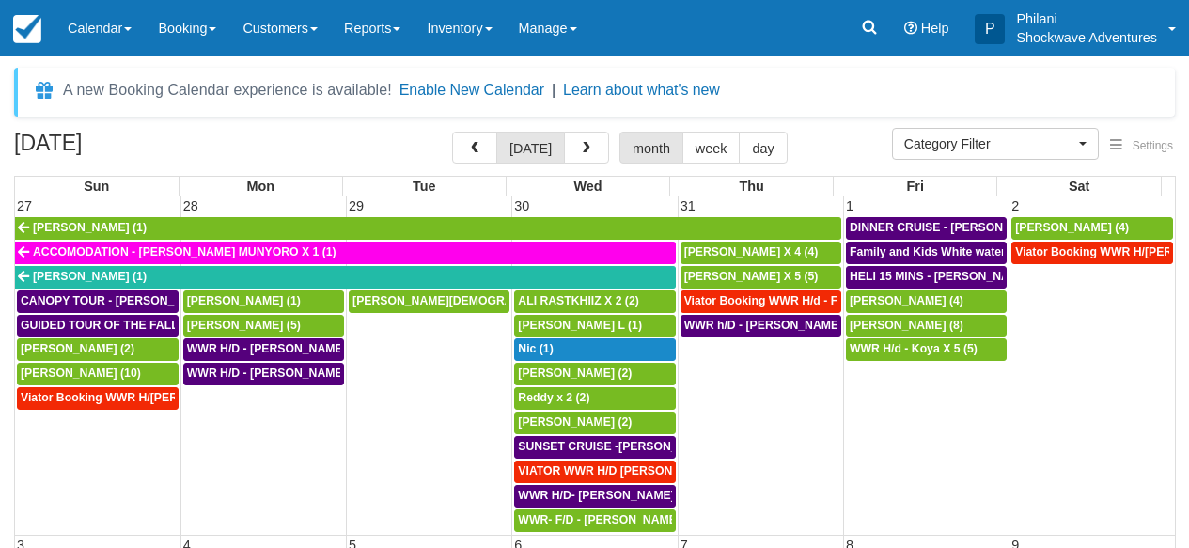
select select
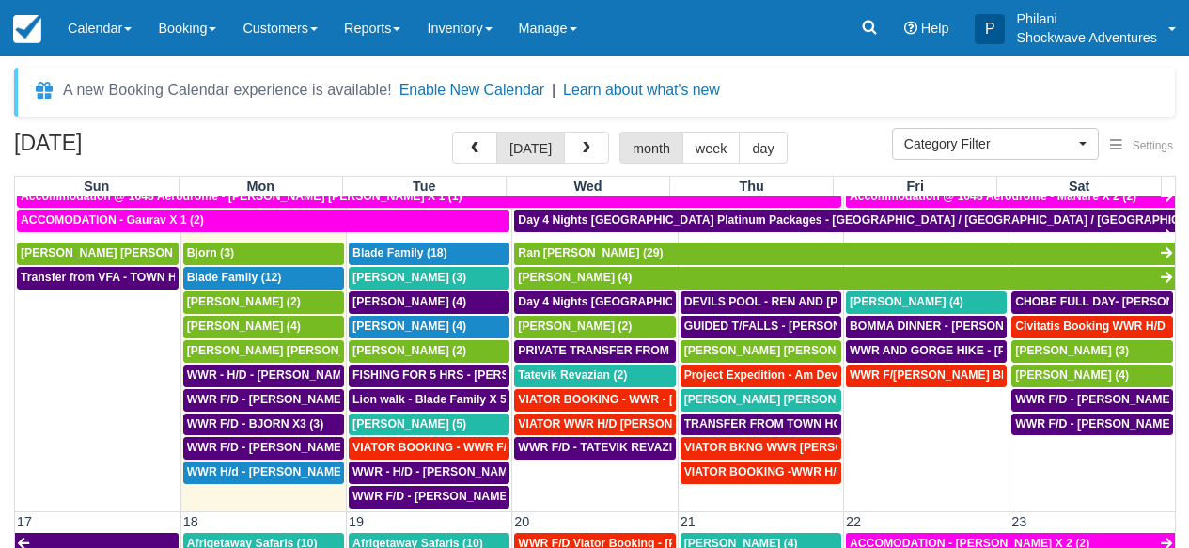
scroll to position [745, 0]
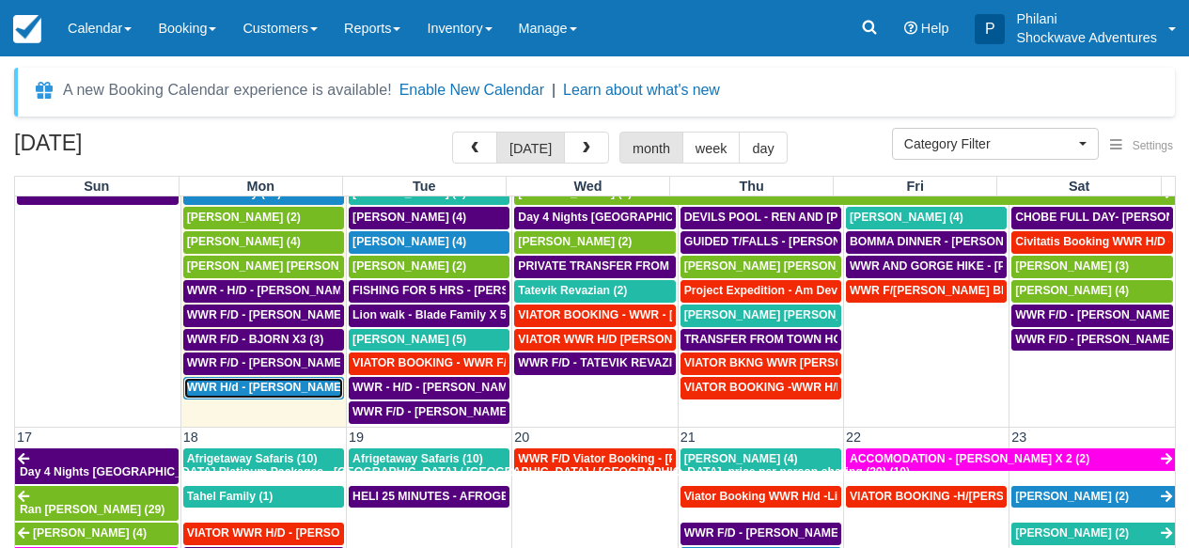
click at [276, 391] on span "WWR H/d - [PERSON_NAME] X 2 (2)" at bounding box center [285, 387] width 197 height 13
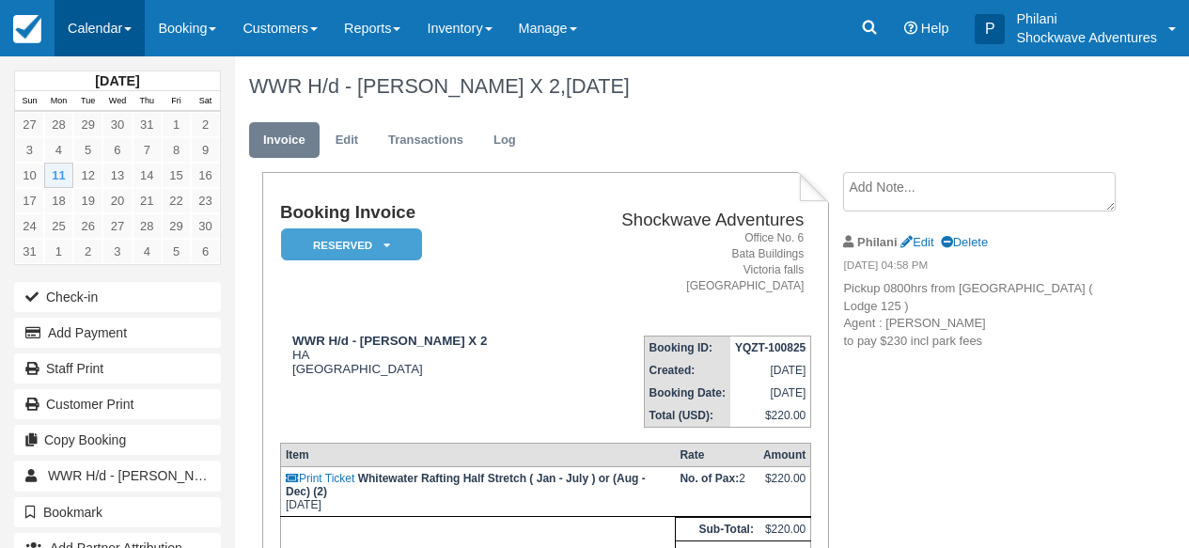
click at [119, 24] on link "Calendar" at bounding box center [100, 28] width 90 height 56
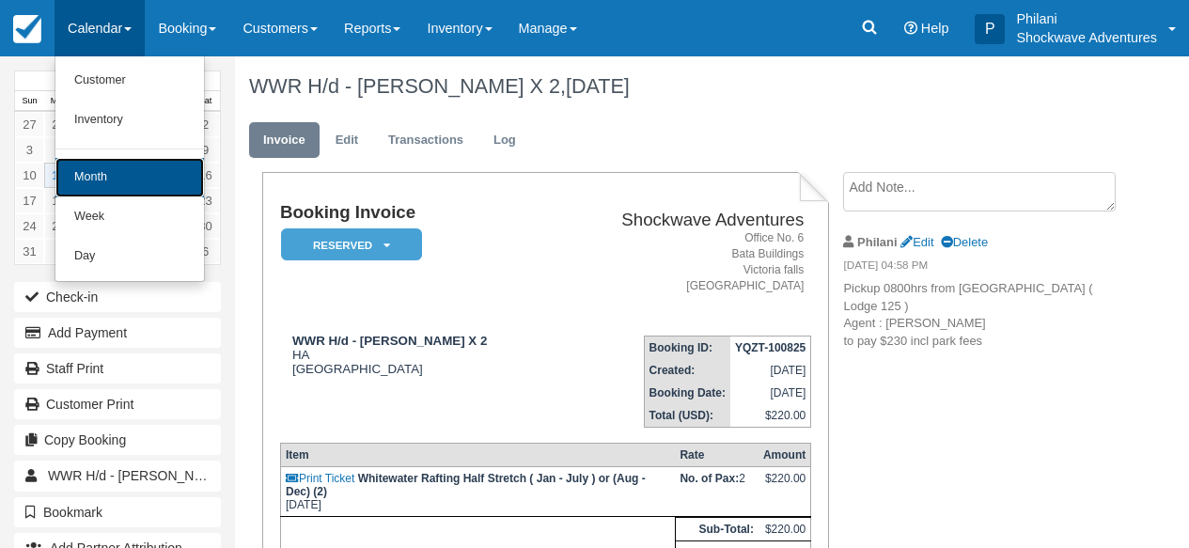
click at [172, 172] on link "Month" at bounding box center [129, 177] width 149 height 39
click at [172, 172] on link "15" at bounding box center [176, 175] width 29 height 25
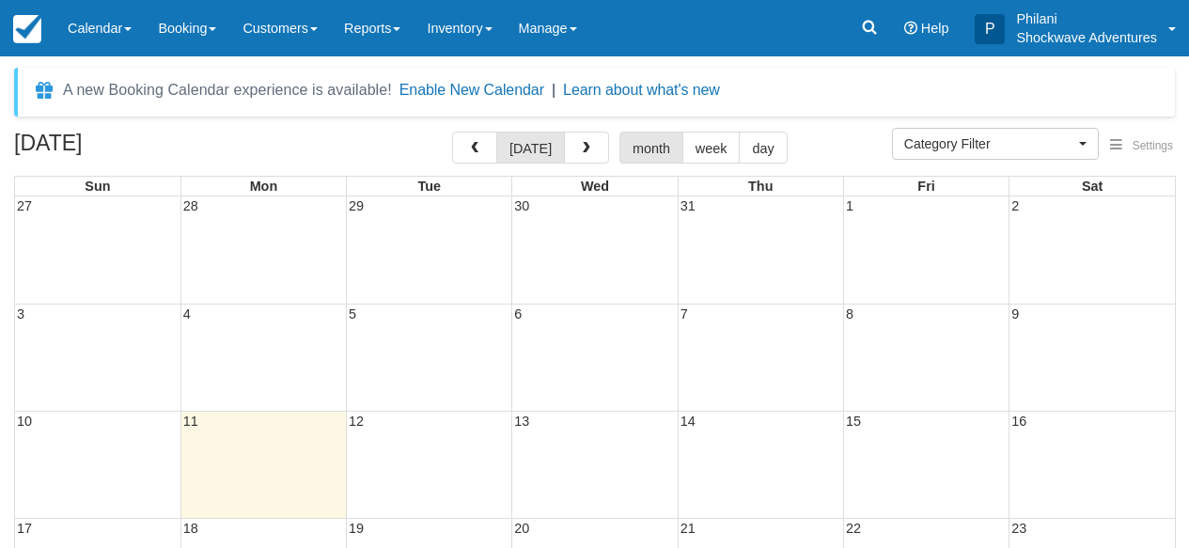
select select
